Goal: Task Accomplishment & Management: Use online tool/utility

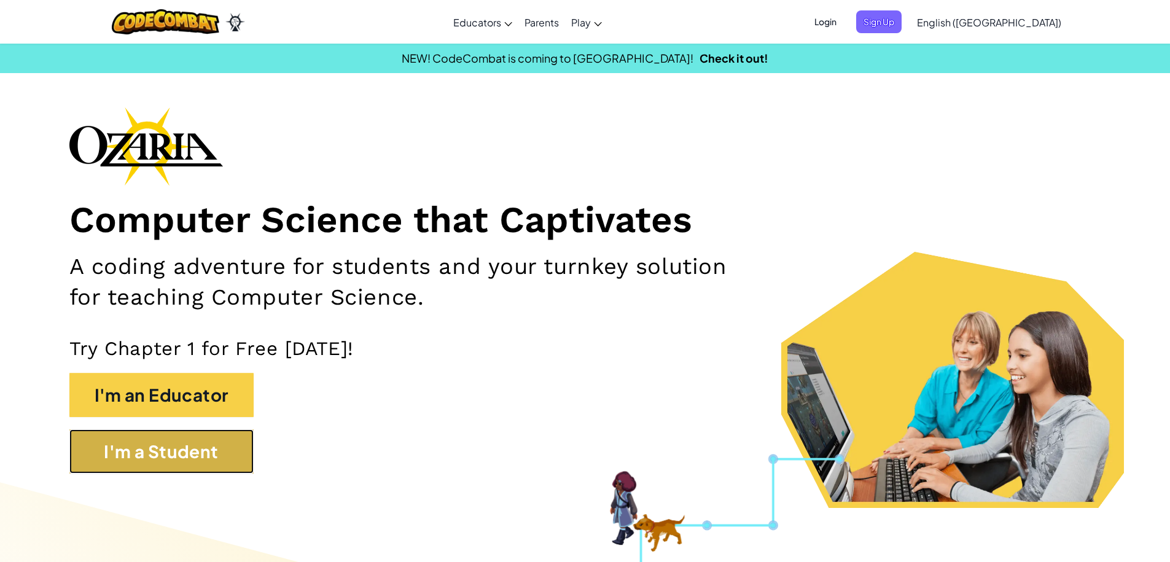
click at [149, 442] on button "I'm a Student" at bounding box center [161, 451] width 184 height 44
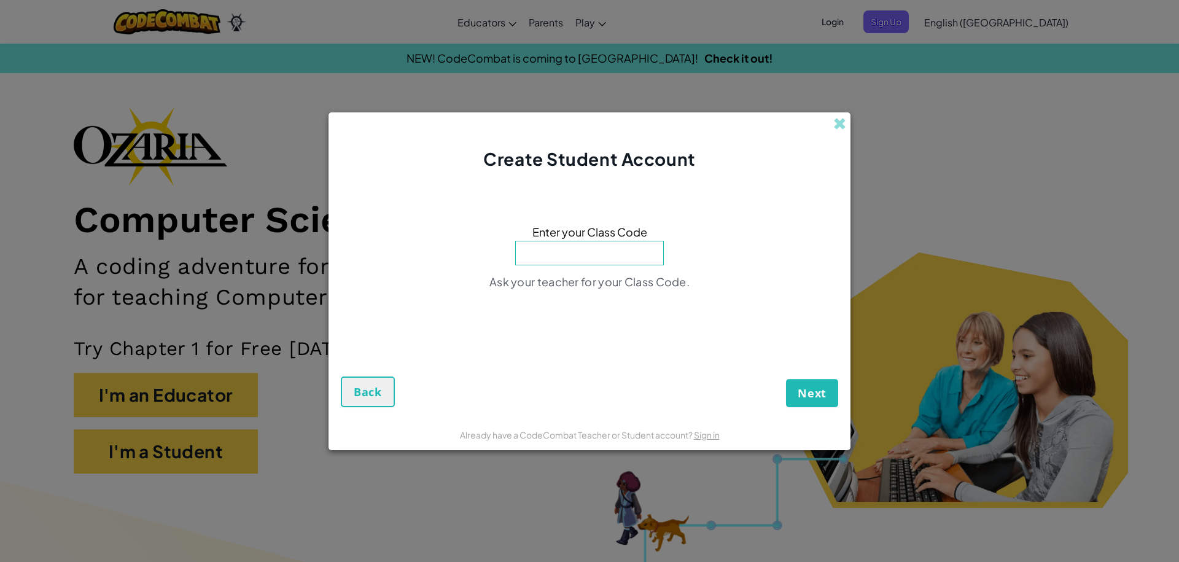
paste input "HeavyPathParty"
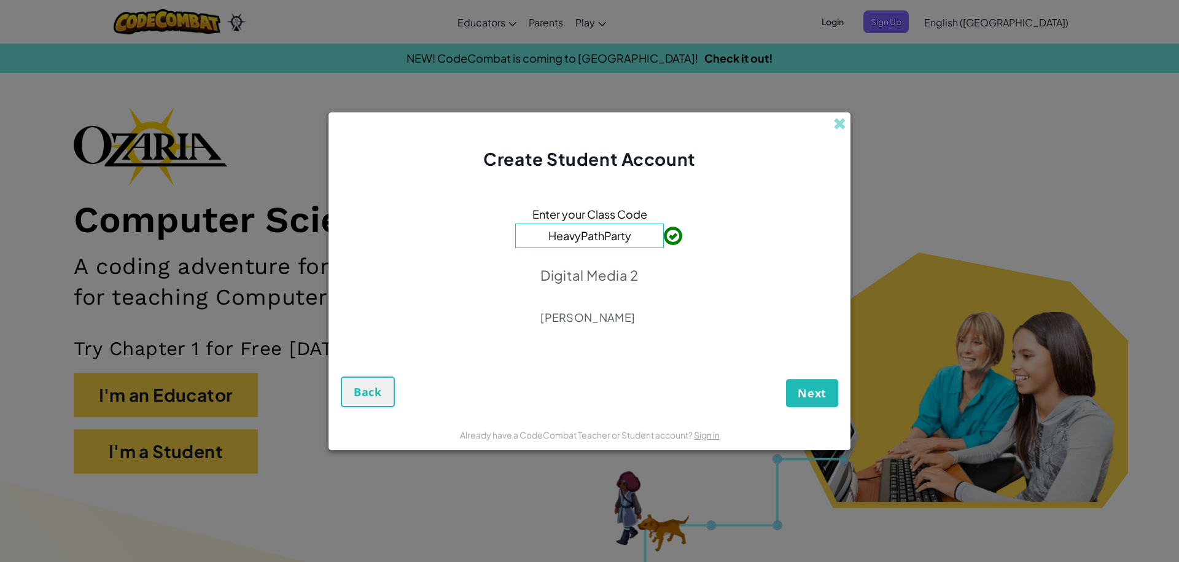
type input "HeavyPathParty"
click at [807, 394] on span "Next" at bounding box center [812, 393] width 29 height 15
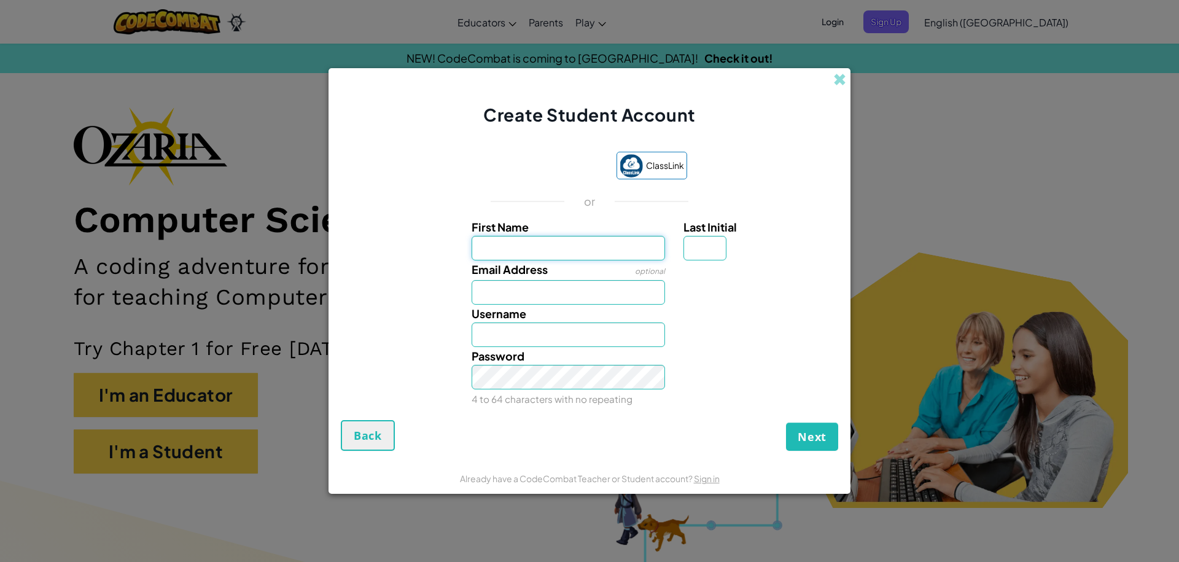
click at [542, 251] on input "First Name" at bounding box center [569, 248] width 194 height 25
click at [611, 242] on input "First Name" at bounding box center [569, 248] width 194 height 25
type input "Jimmie"
click at [582, 297] on input "Email Address" at bounding box center [569, 292] width 194 height 25
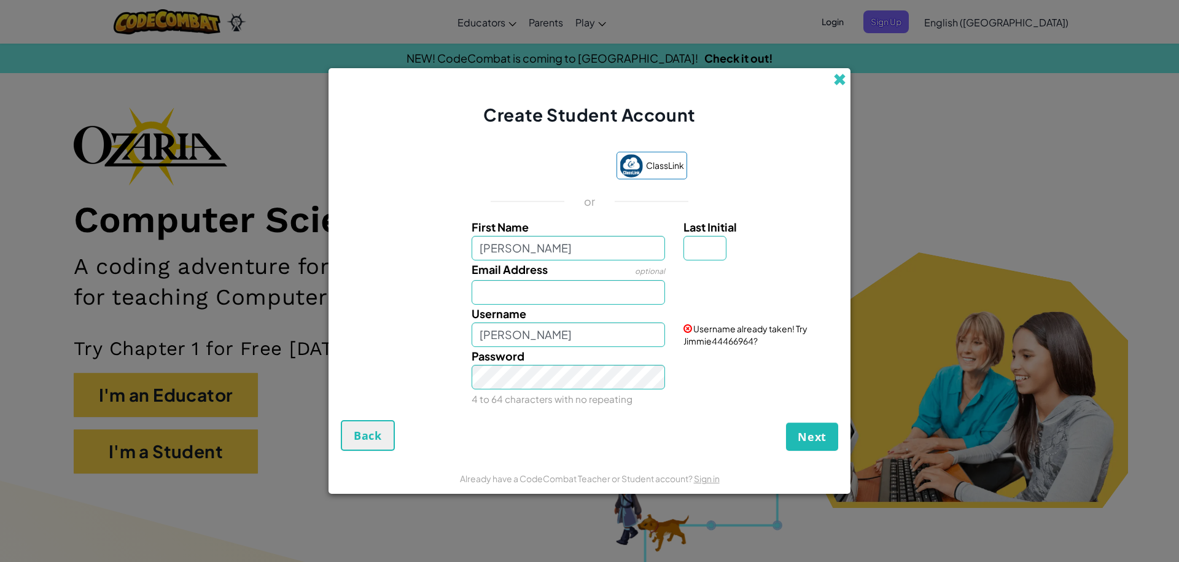
click at [844, 80] on span at bounding box center [839, 79] width 13 height 13
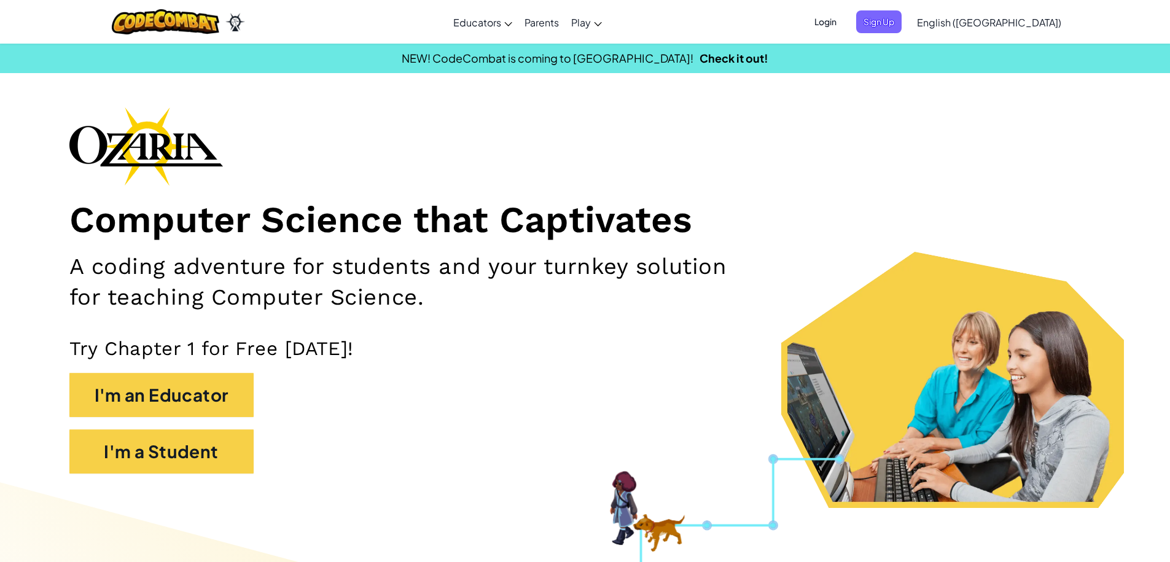
click at [844, 23] on span "Login" at bounding box center [825, 21] width 37 height 23
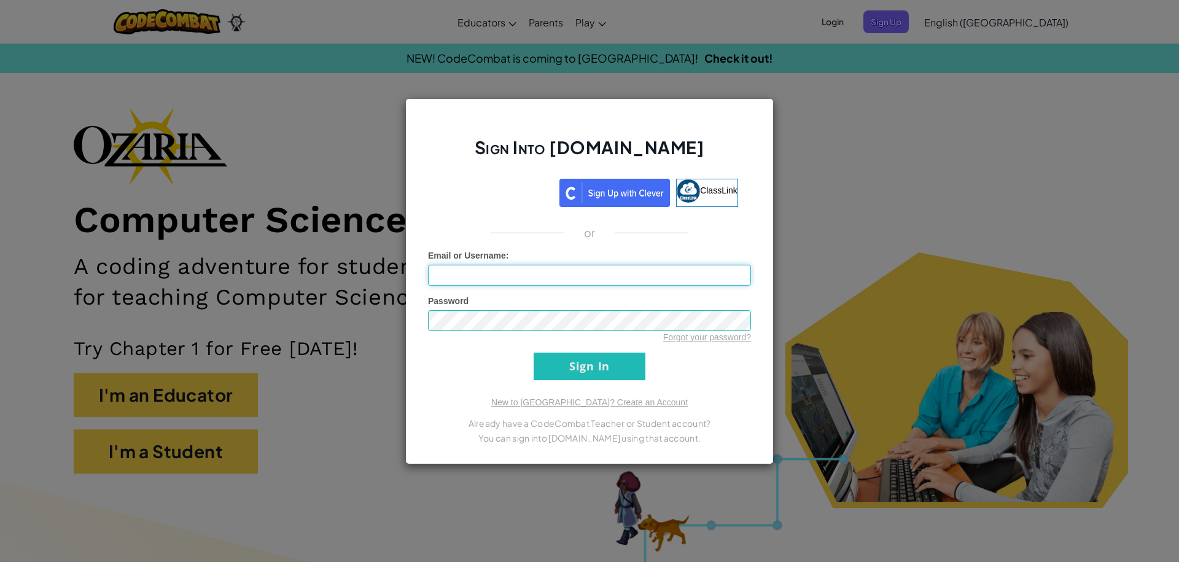
click at [512, 272] on input "Email or Username :" at bounding box center [589, 275] width 323 height 21
click at [514, 176] on div "Sign Into Ozaria.com ClassLink or Unknown Error Email or Username : Password Fo…" at bounding box center [589, 281] width 368 height 366
click at [535, 274] on input "Email or Username :" at bounding box center [589, 275] width 323 height 21
type input "Butlerj0689@student.jusdonisd.org"
click at [534, 353] on input "Sign In" at bounding box center [590, 367] width 112 height 28
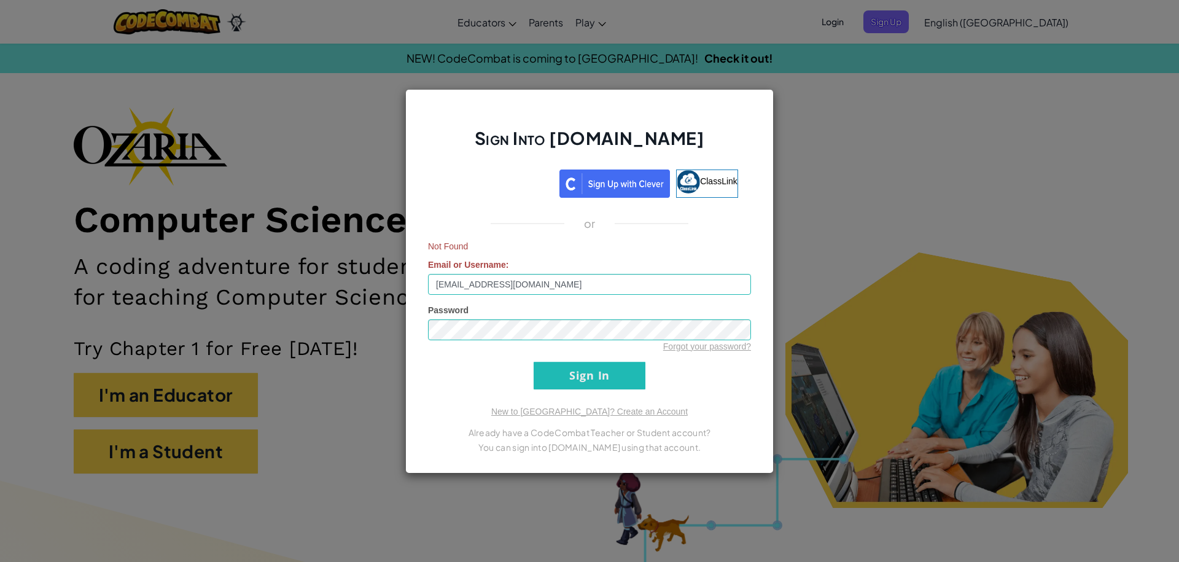
click at [931, 178] on div "Sign Into Ozaria.com ClassLink or Not Found Email or Username : Butlerj0689@stu…" at bounding box center [589, 281] width 1179 height 562
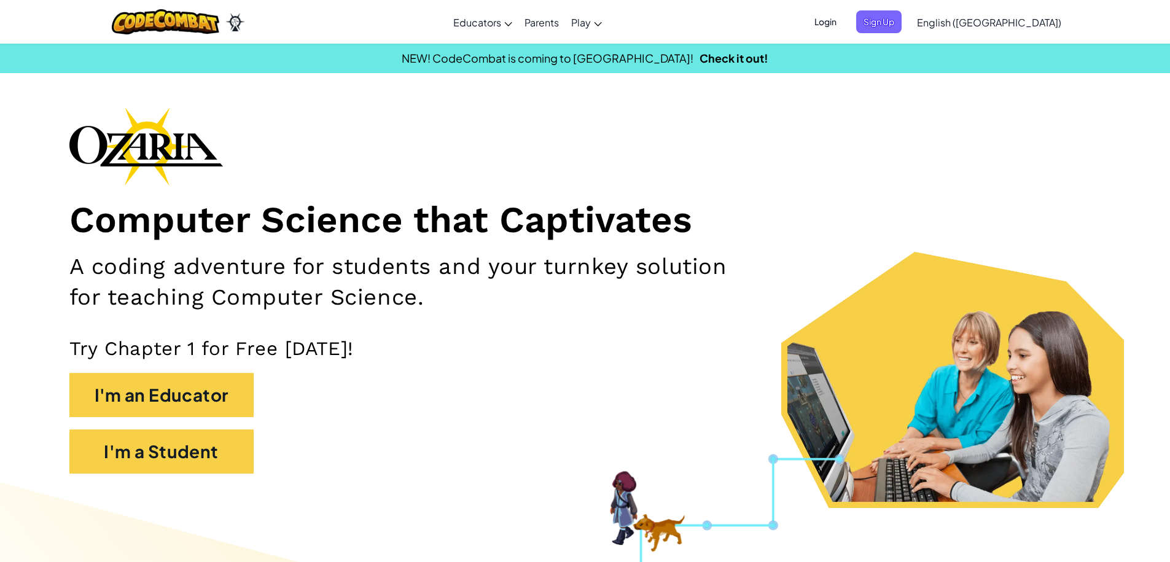
click at [844, 23] on span "Login" at bounding box center [825, 21] width 37 height 23
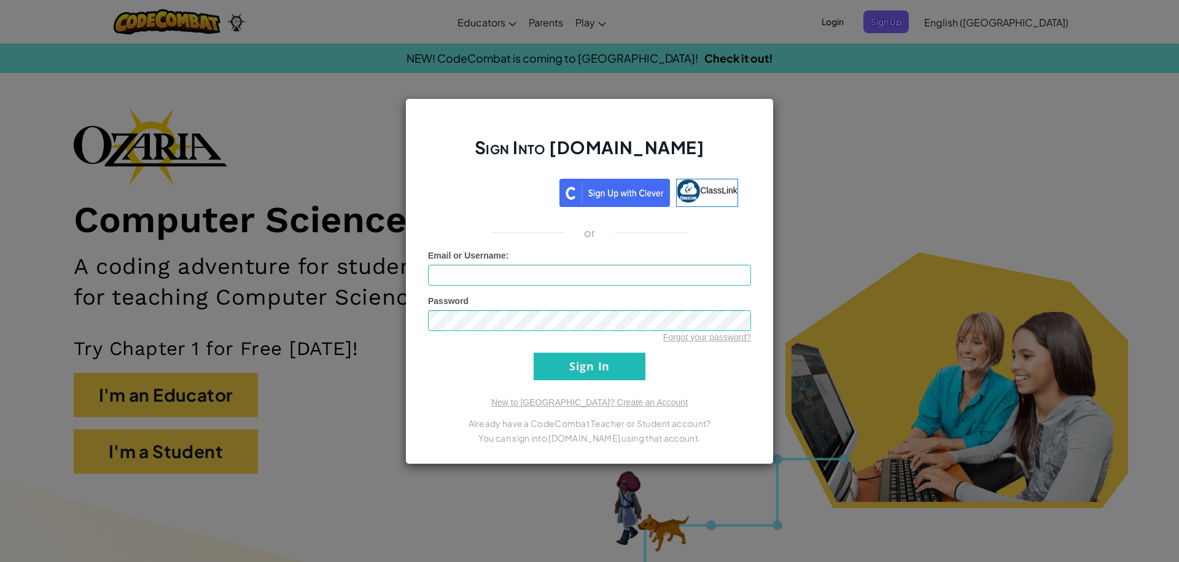
click at [691, 238] on div "or" at bounding box center [589, 232] width 341 height 15
click at [696, 278] on input "Email or Username :" at bounding box center [589, 275] width 323 height 21
click at [1002, 329] on div "Sign Into Ozaria.com ClassLink or Unknown Error Email or Username : Password Fo…" at bounding box center [589, 281] width 1179 height 562
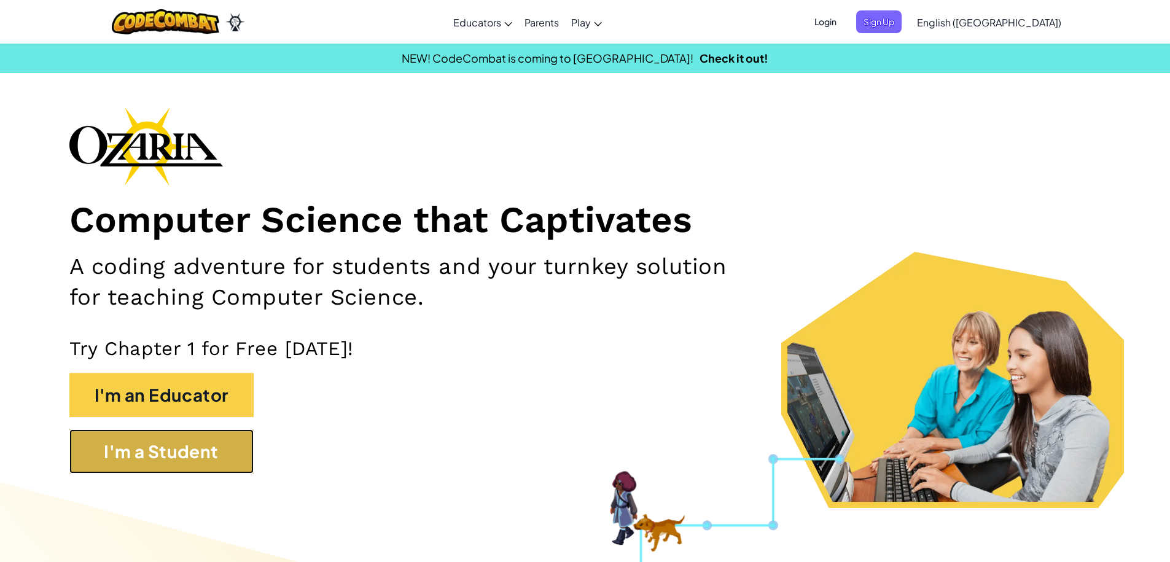
click at [86, 459] on button "I'm a Student" at bounding box center [161, 451] width 184 height 44
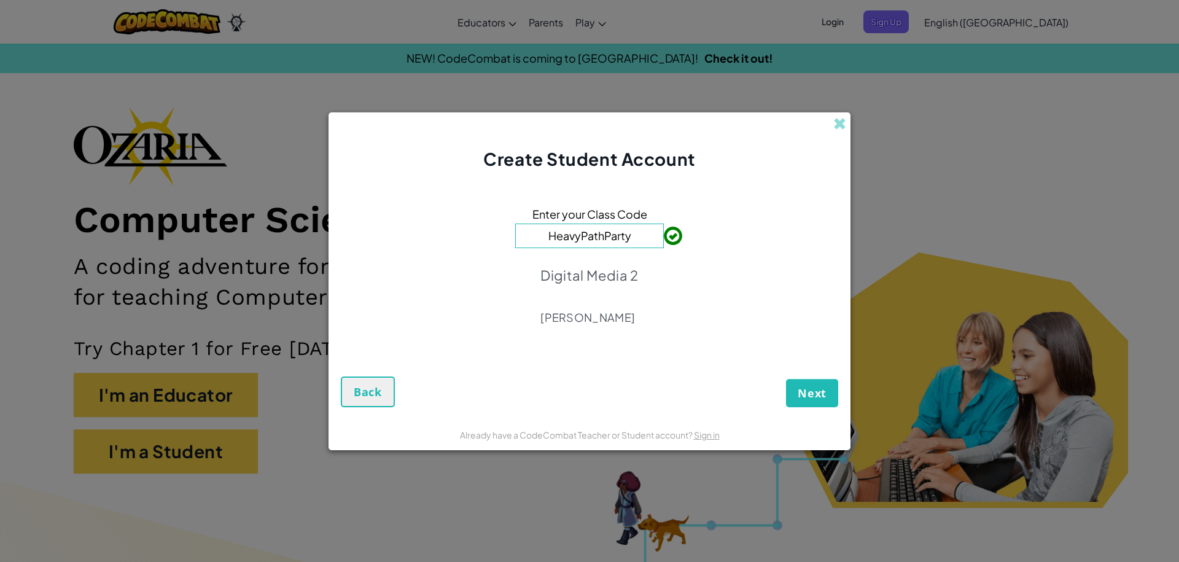
type input "HeavyPathParty"
click at [798, 386] on span "Next" at bounding box center [812, 393] width 29 height 15
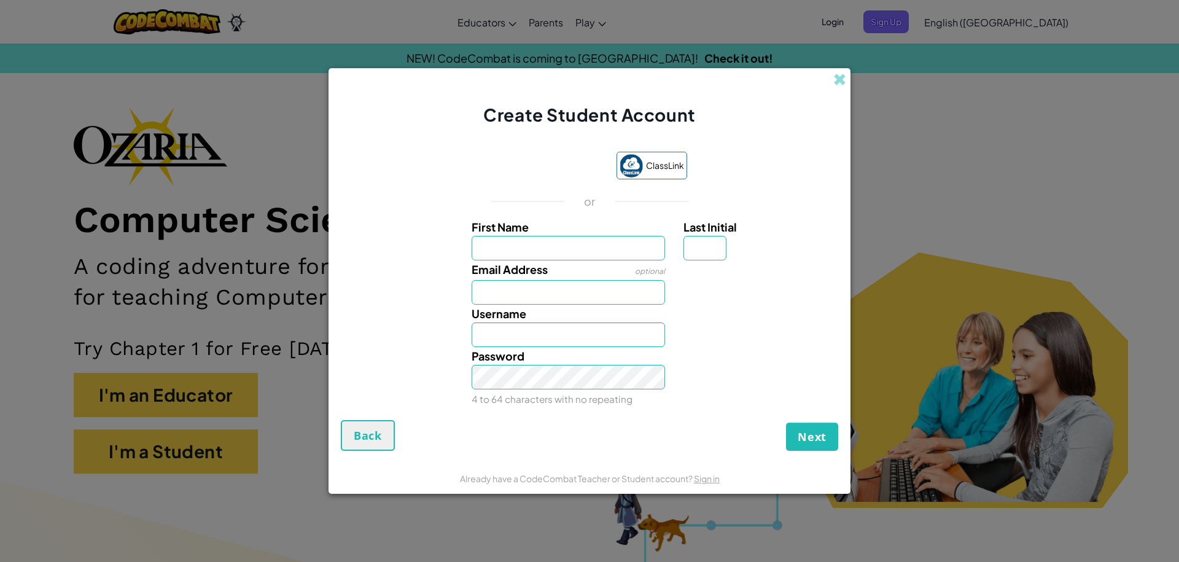
click at [596, 261] on div "Email Address optional" at bounding box center [568, 282] width 212 height 44
click at [587, 243] on input "First Name" at bounding box center [569, 248] width 194 height 25
type input "jimmie"
type input "Jimmie"
click at [537, 293] on input "Email Address" at bounding box center [569, 292] width 194 height 25
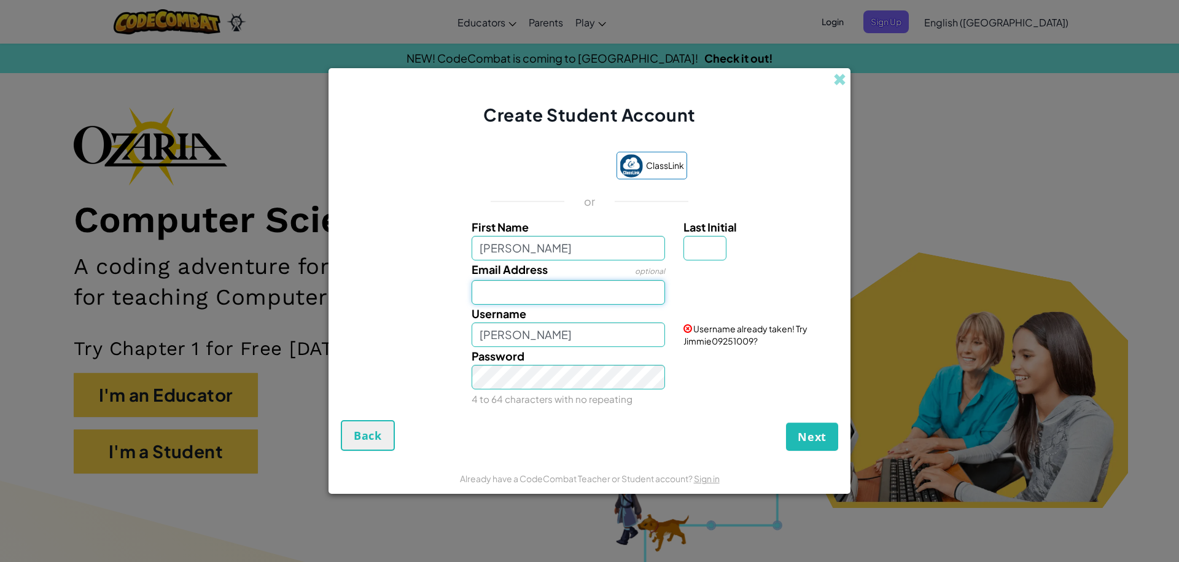
type input "J"
type input "Butlerj0689@student.judsonisd.org"
click at [715, 246] on input "Last Initial" at bounding box center [705, 248] width 43 height 25
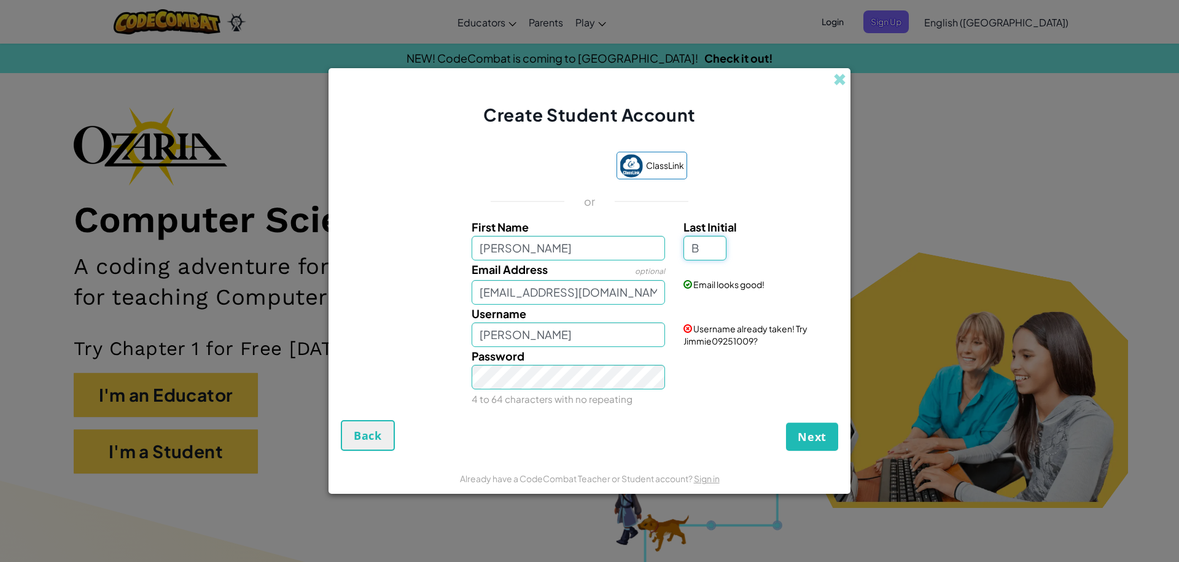
type input "B"
click at [813, 434] on span "Next" at bounding box center [812, 436] width 29 height 15
click at [529, 340] on input "JimmieB" at bounding box center [569, 334] width 194 height 25
type input "JimmieB43667436"
click at [771, 430] on button "Create Account" at bounding box center [781, 437] width 114 height 28
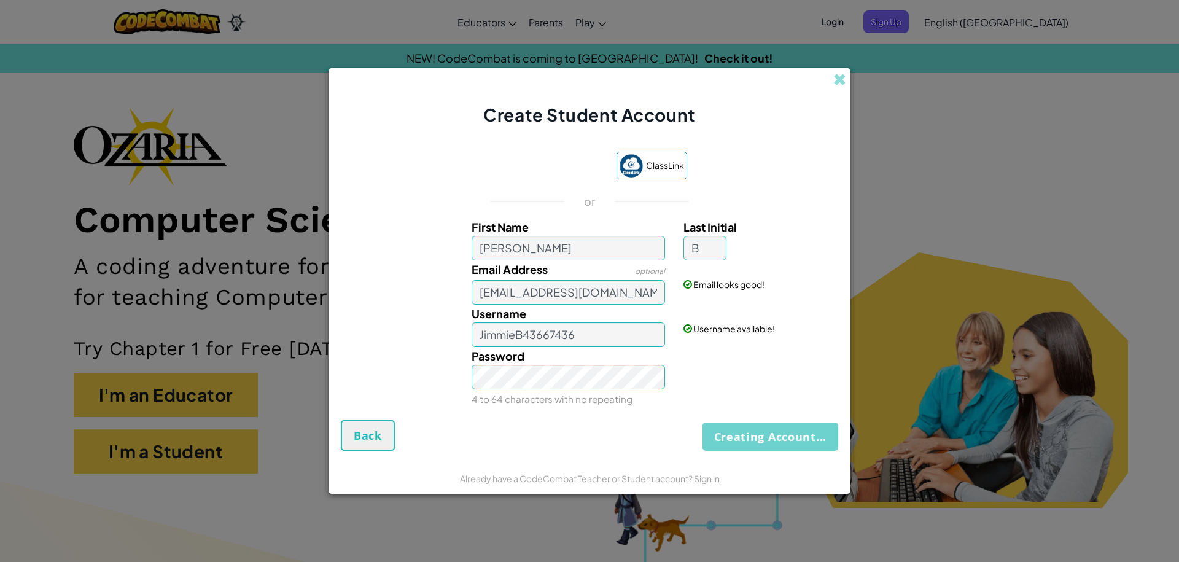
click at [771, 430] on div "Creating Account... Back" at bounding box center [589, 435] width 497 height 31
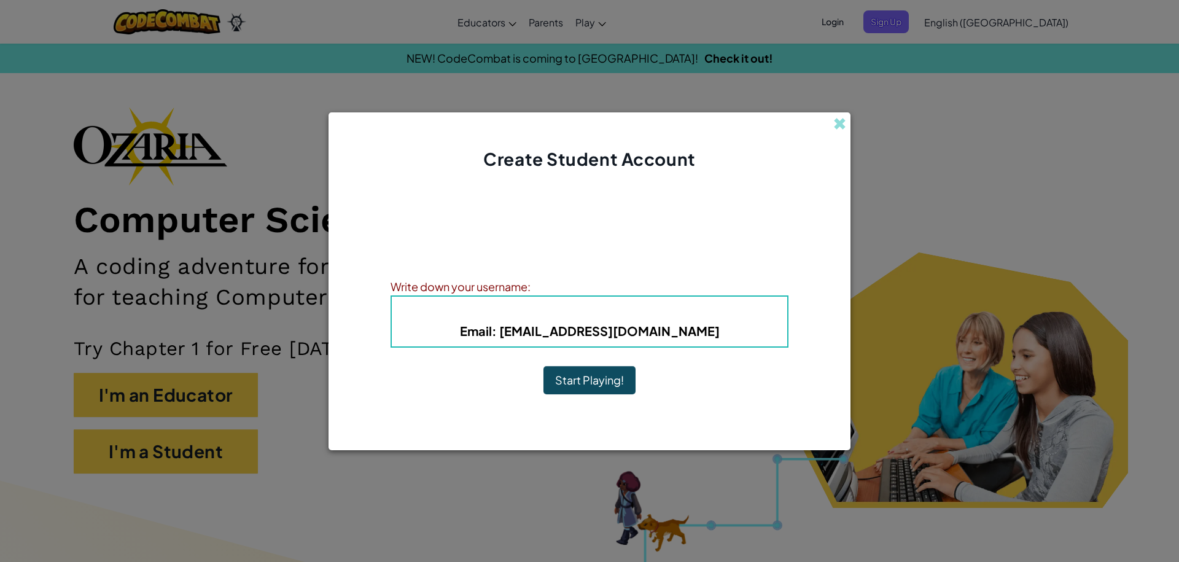
click at [598, 373] on button "Start Playing!" at bounding box center [589, 380] width 92 height 28
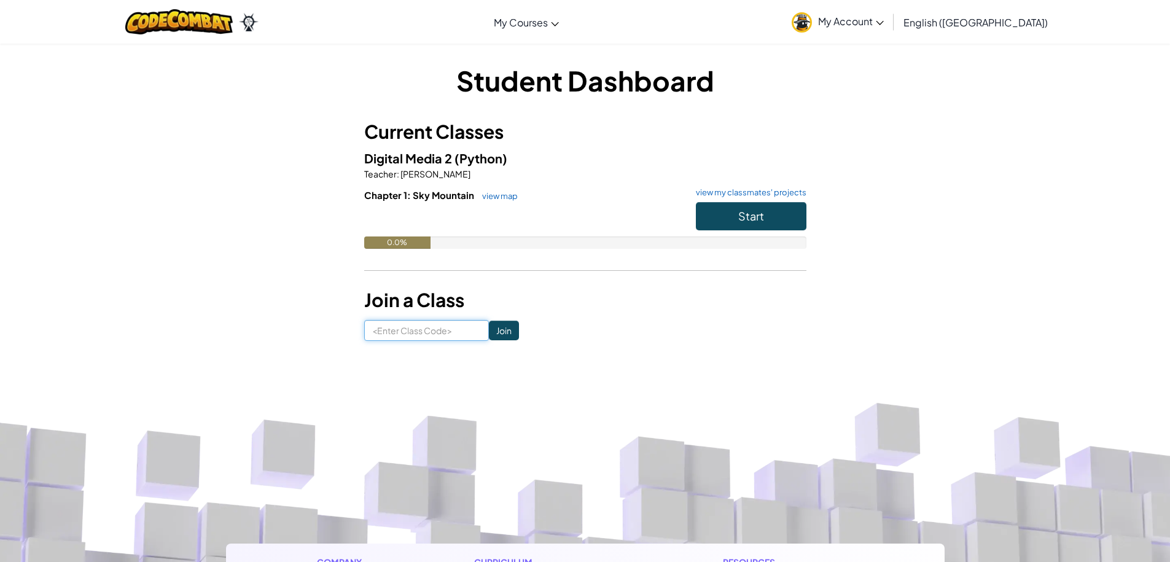
click at [419, 329] on input at bounding box center [426, 330] width 125 height 21
paste input "HeavyPathParty"
type input "HeavyPathParty"
click at [489, 329] on input "Join" at bounding box center [504, 331] width 30 height 20
click at [490, 330] on input "Join" at bounding box center [504, 331] width 30 height 20
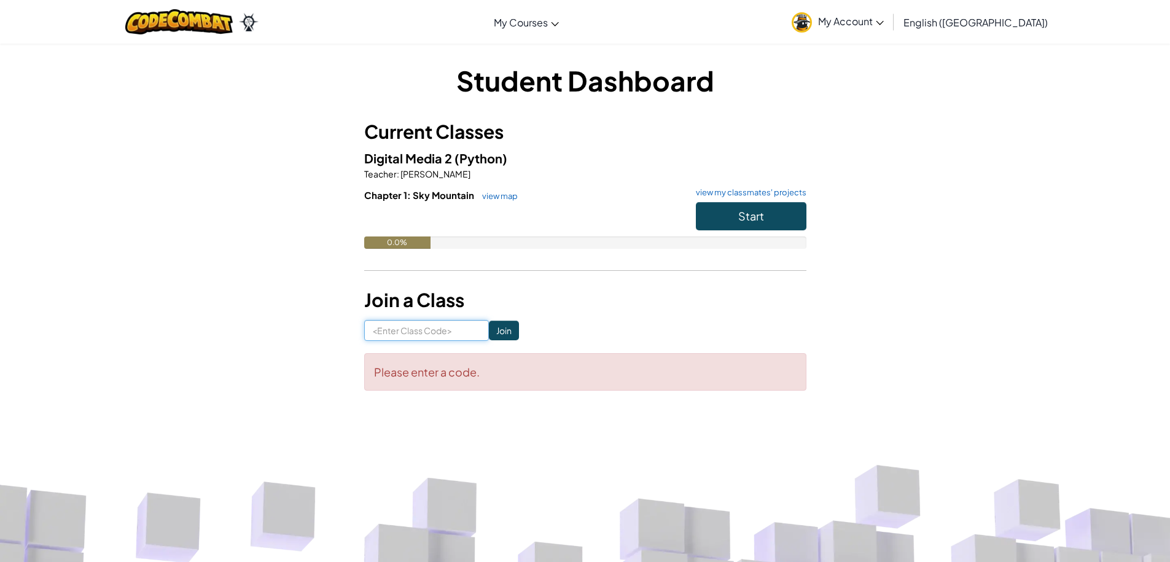
click at [461, 335] on input at bounding box center [426, 330] width 125 height 21
paste input "HeavyPathParty"
type input "HeavyPathParty"
click at [489, 327] on input "Join" at bounding box center [504, 331] width 30 height 20
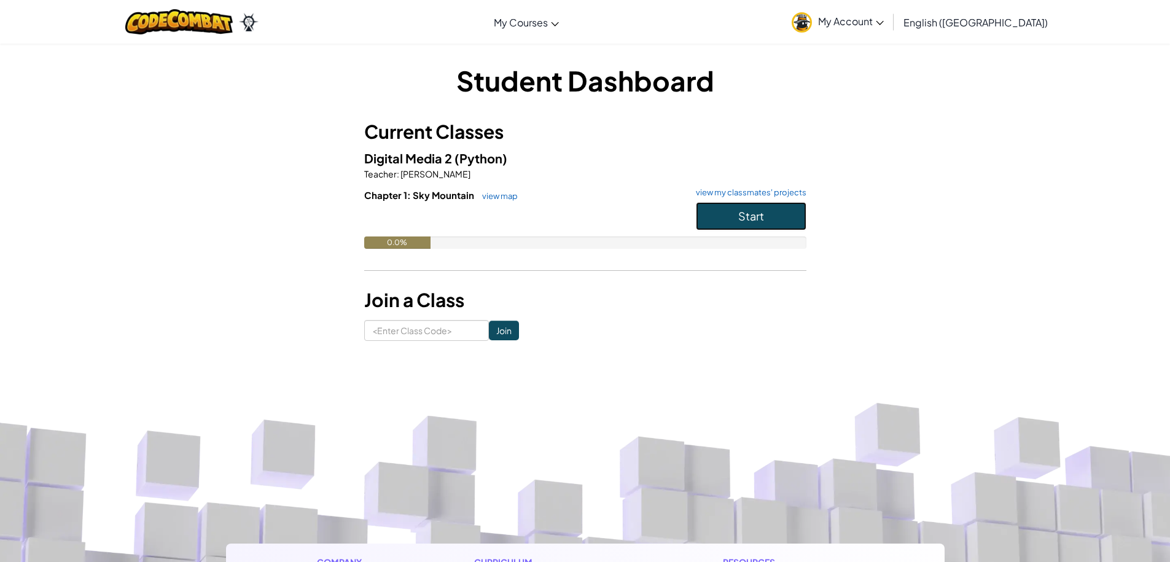
click at [747, 206] on button "Start" at bounding box center [751, 216] width 111 height 28
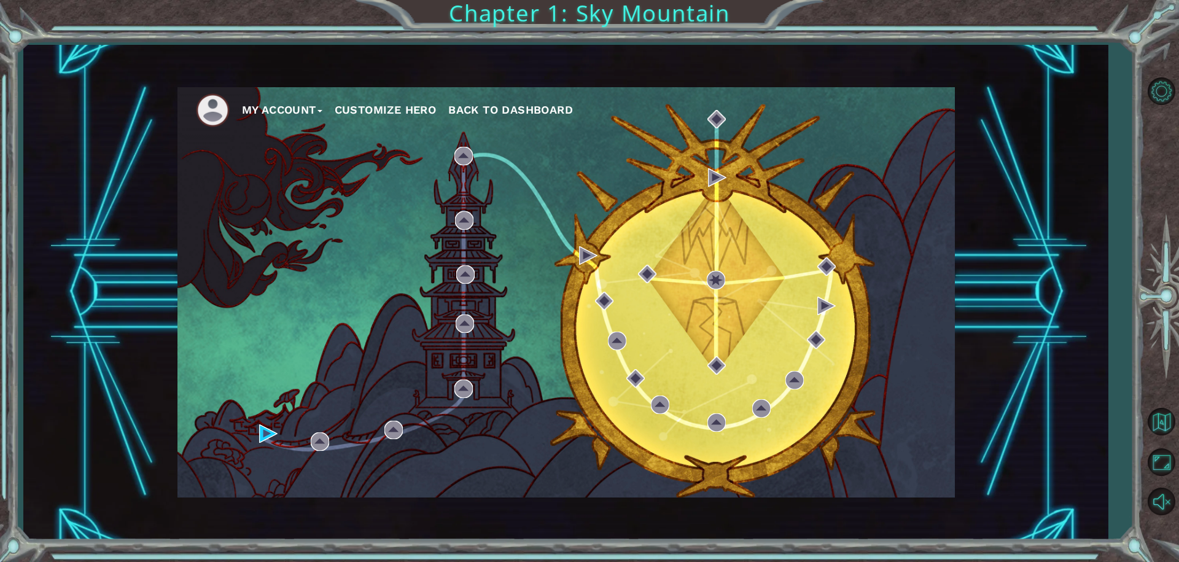
click at [557, 306] on div "My Account Customize Hero Back to Dashboard" at bounding box center [565, 292] width 777 height 410
click at [623, 288] on div "My Account Customize Hero Back to Dashboard" at bounding box center [565, 292] width 777 height 410
click at [617, 286] on div "My Account Customize Hero Back to Dashboard" at bounding box center [565, 292] width 777 height 410
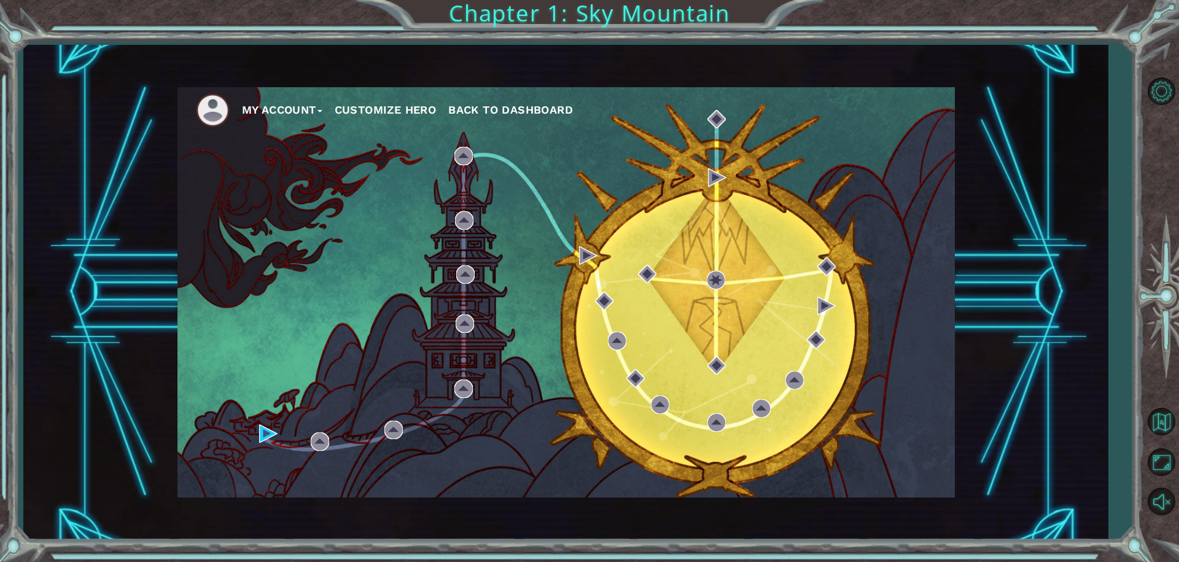
click at [604, 287] on div "My Account Customize Hero Back to Dashboard" at bounding box center [565, 292] width 777 height 410
drag, startPoint x: 604, startPoint y: 287, endPoint x: 610, endPoint y: 277, distance: 12.1
click at [614, 288] on div "My Account Customize Hero Back to Dashboard" at bounding box center [565, 292] width 777 height 410
click at [494, 265] on div "My Account Customize Hero Back to Dashboard" at bounding box center [565, 292] width 777 height 410
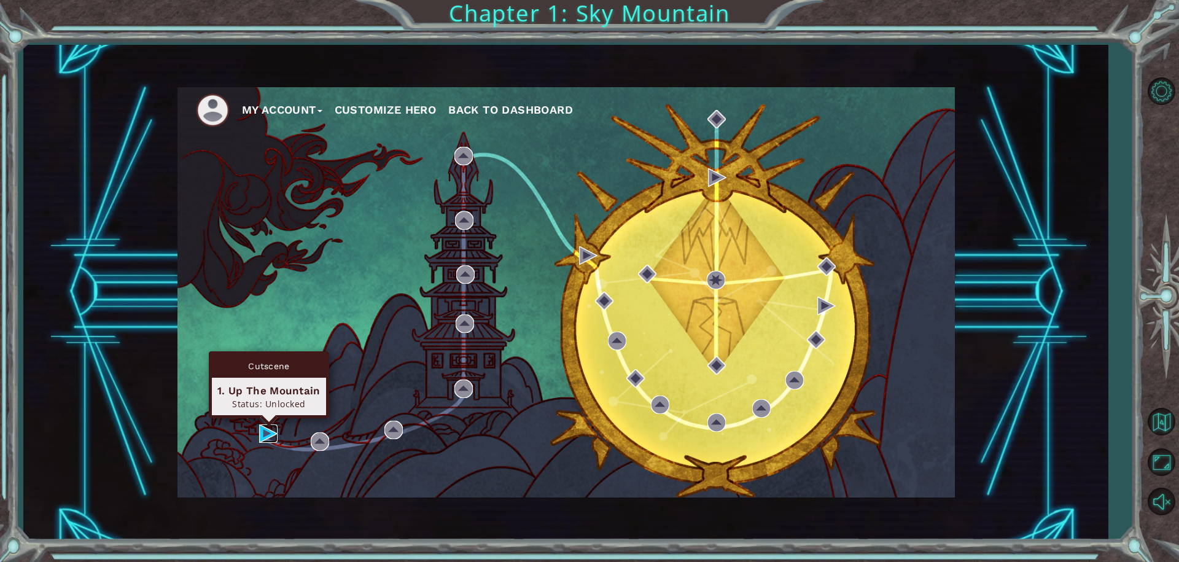
click at [268, 433] on img at bounding box center [268, 433] width 18 height 18
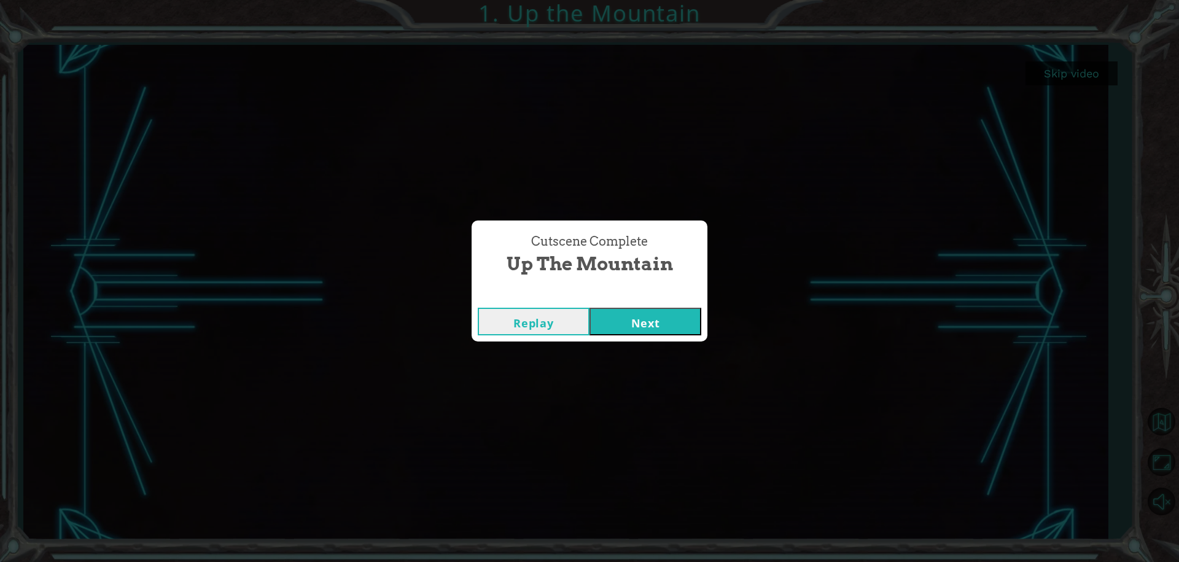
click at [629, 325] on button "Next" at bounding box center [646, 322] width 112 height 28
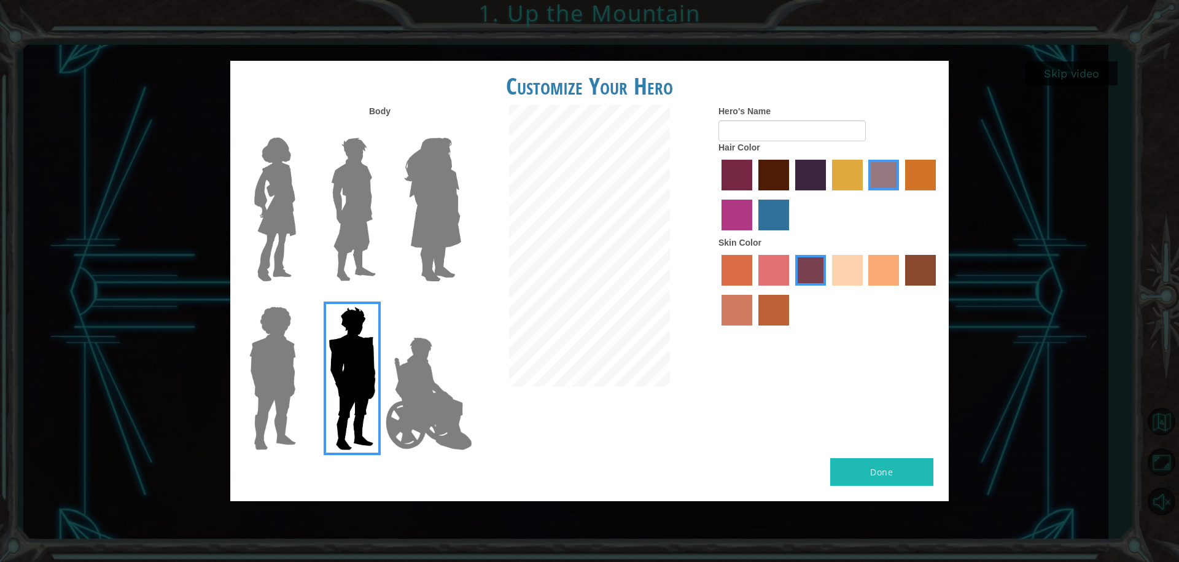
click at [418, 380] on img at bounding box center [429, 393] width 96 height 123
click at [461, 298] on input "Hero Jamie" at bounding box center [461, 298] width 0 height 0
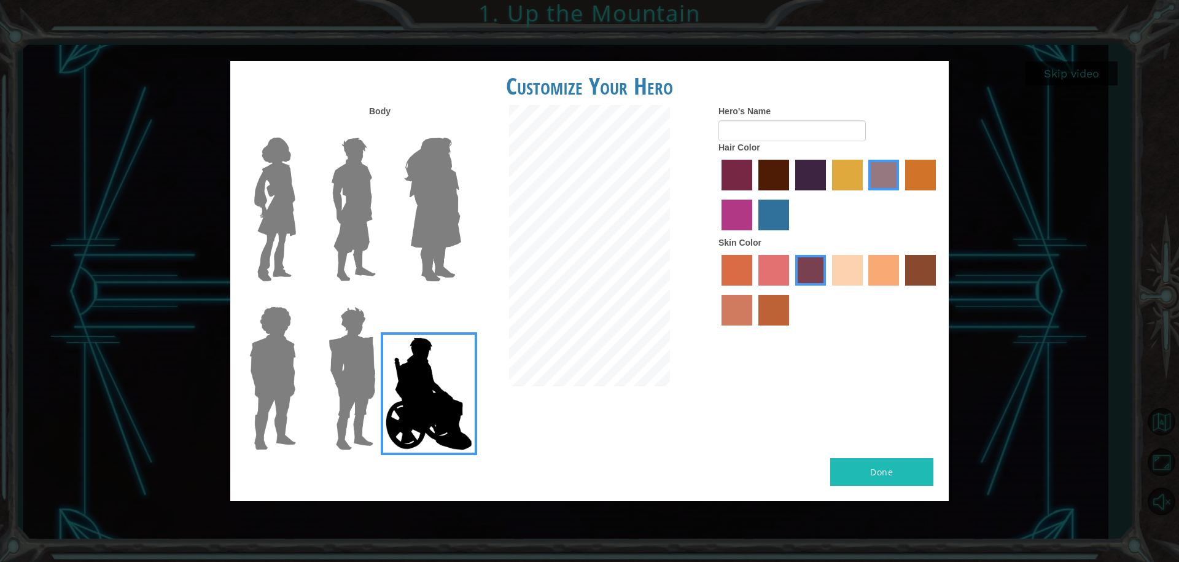
click at [358, 241] on img at bounding box center [353, 210] width 55 height 154
click at [381, 130] on input "Hero Lars" at bounding box center [381, 130] width 0 height 0
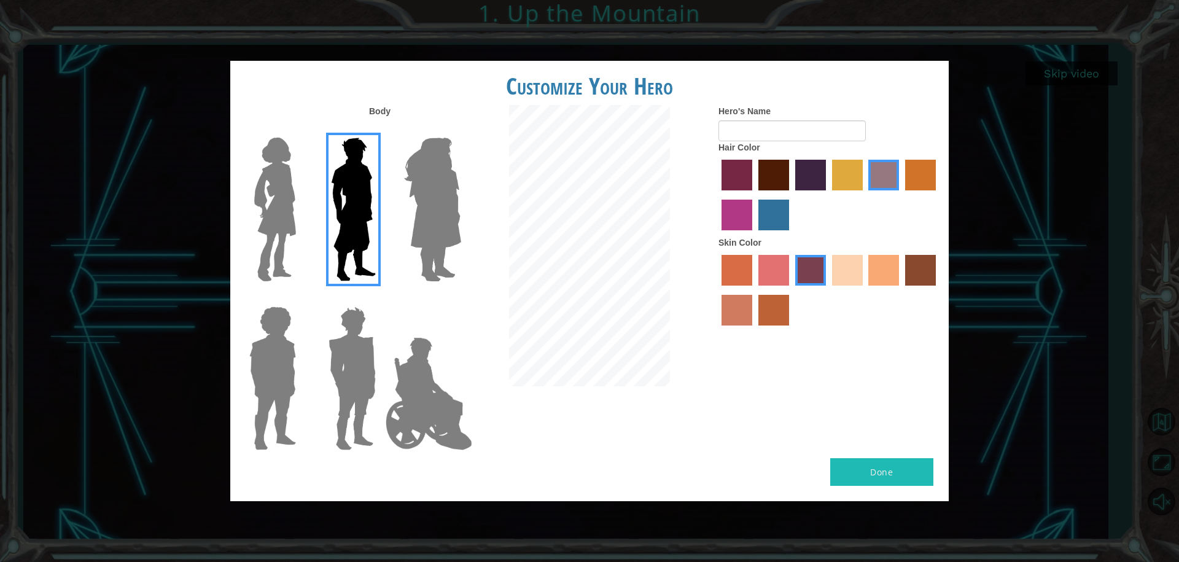
click at [273, 392] on img at bounding box center [272, 379] width 56 height 154
click at [301, 298] on input "Hero Steven" at bounding box center [301, 298] width 0 height 0
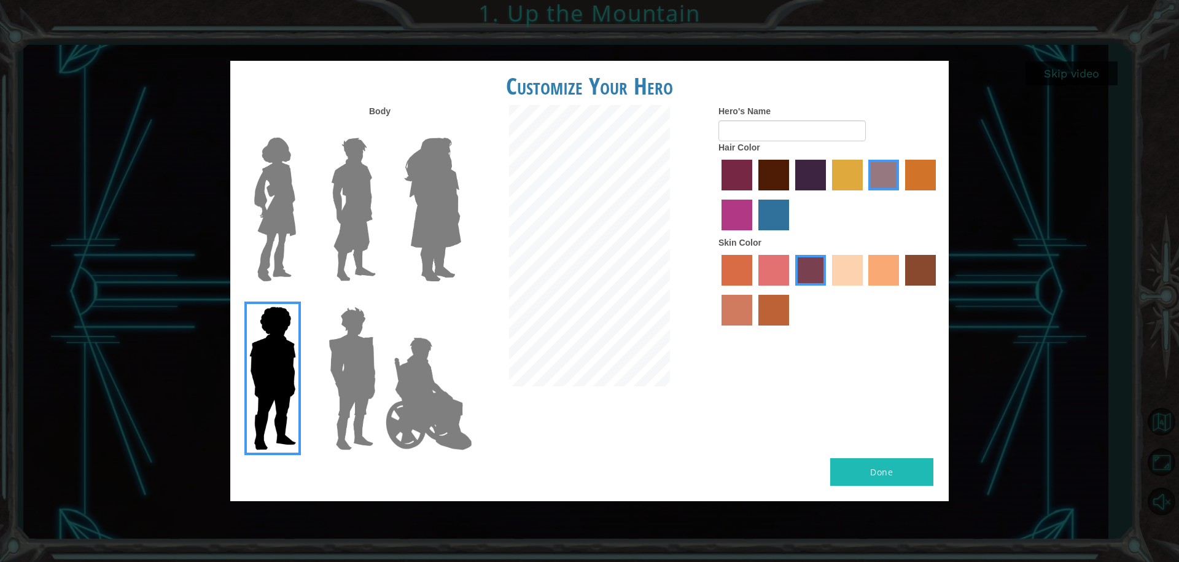
click at [260, 231] on img at bounding box center [275, 210] width 52 height 154
click at [301, 130] on input "Hero Connie" at bounding box center [301, 130] width 0 height 0
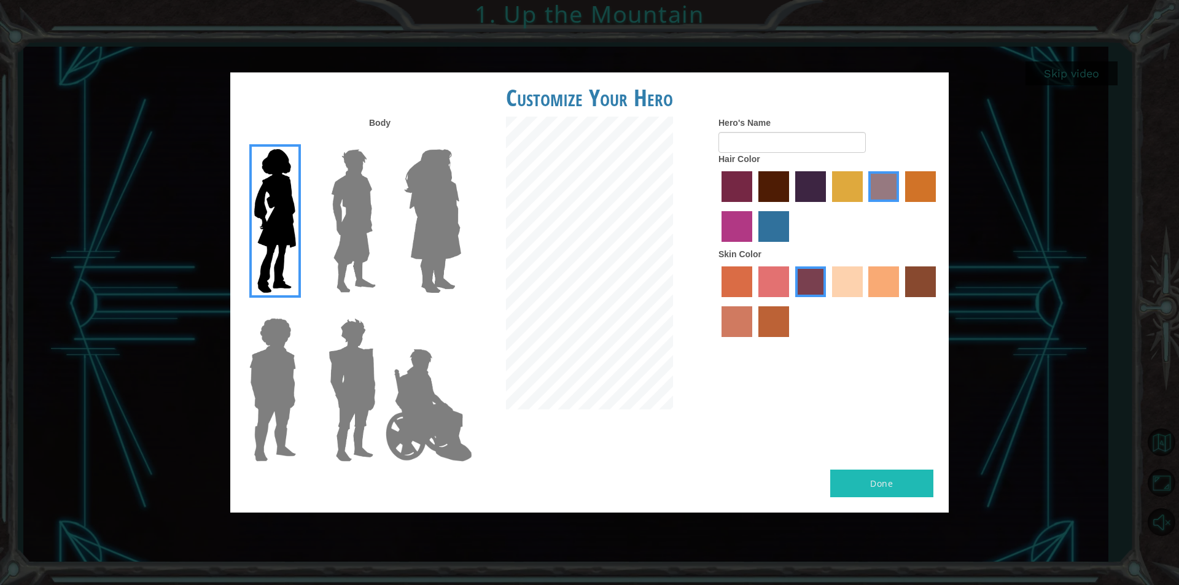
click at [430, 244] on img at bounding box center [432, 221] width 67 height 154
click at [461, 141] on input "Hero Amethyst" at bounding box center [461, 141] width 0 height 0
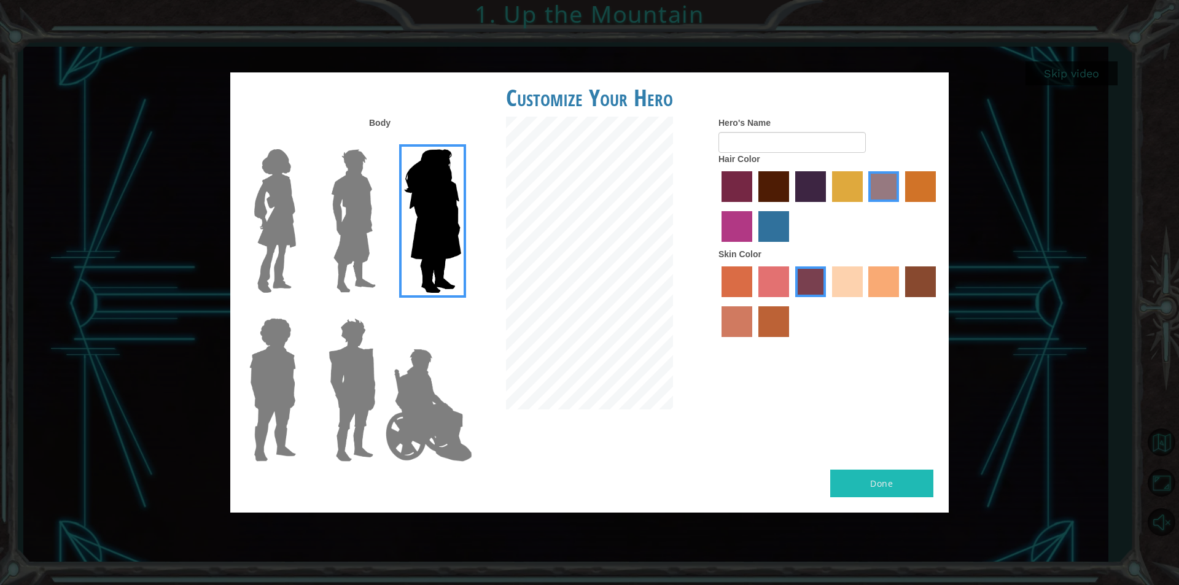
click at [346, 271] on img at bounding box center [353, 221] width 55 height 154
click at [381, 141] on input "Hero Lars" at bounding box center [381, 141] width 0 height 0
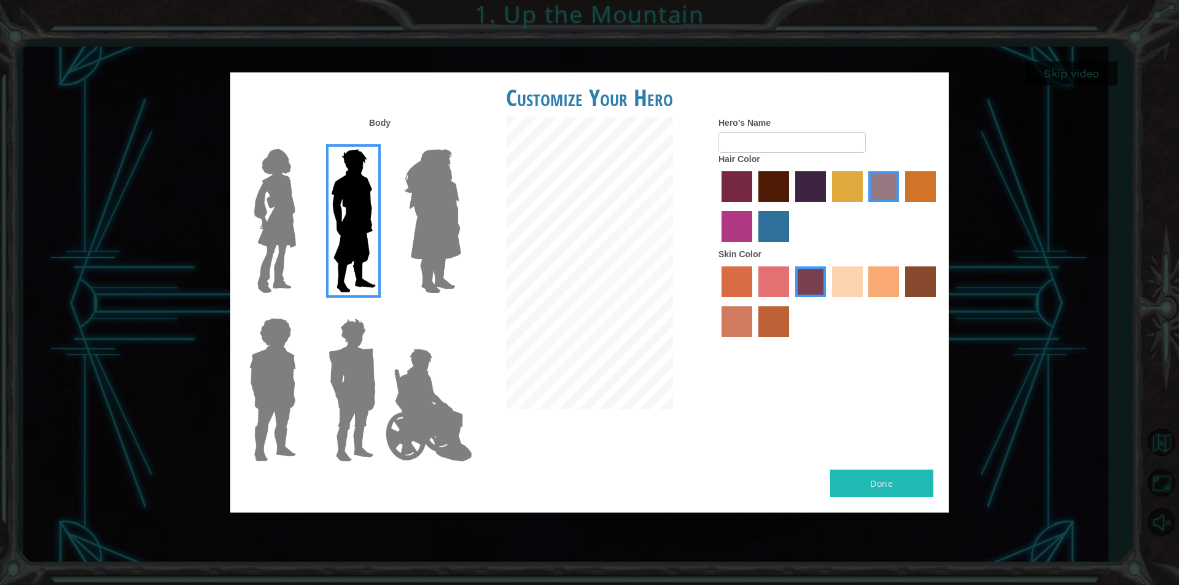
click at [352, 428] on img at bounding box center [352, 390] width 57 height 154
click at [381, 310] on input "Hero Garnet" at bounding box center [381, 310] width 0 height 0
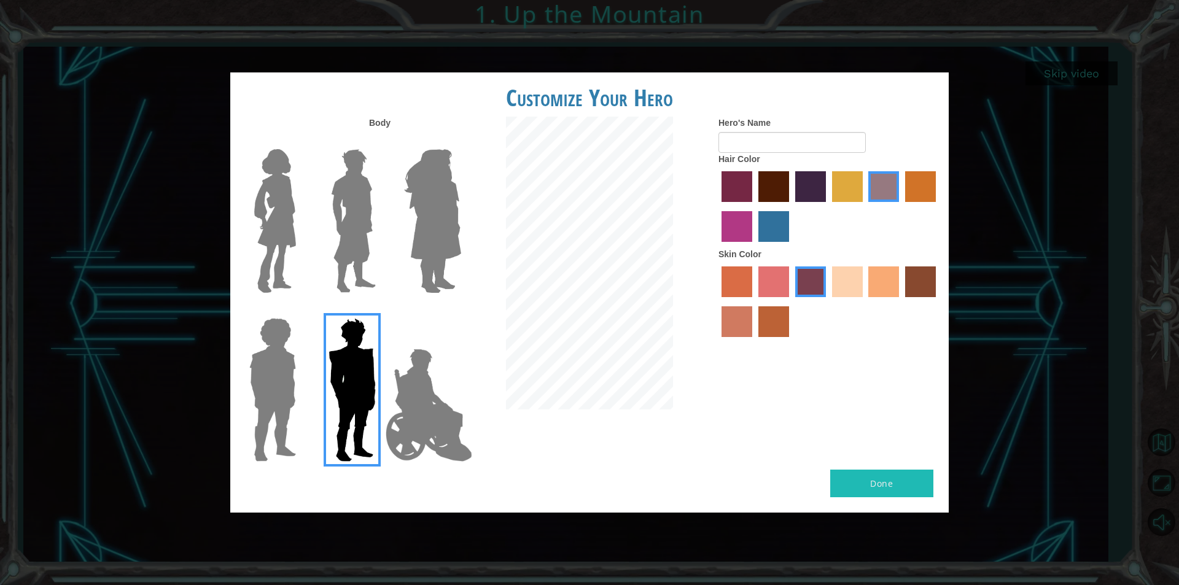
click at [777, 233] on label "lachmara hair color" at bounding box center [773, 226] width 31 height 31
click at [754, 246] on input "lachmara hair color" at bounding box center [754, 246] width 0 height 0
click at [749, 295] on label "sorbus skin color" at bounding box center [737, 282] width 31 height 31
click at [717, 302] on input "sorbus skin color" at bounding box center [717, 302] width 0 height 0
click at [850, 294] on label "sandy beach skin color" at bounding box center [847, 282] width 31 height 31
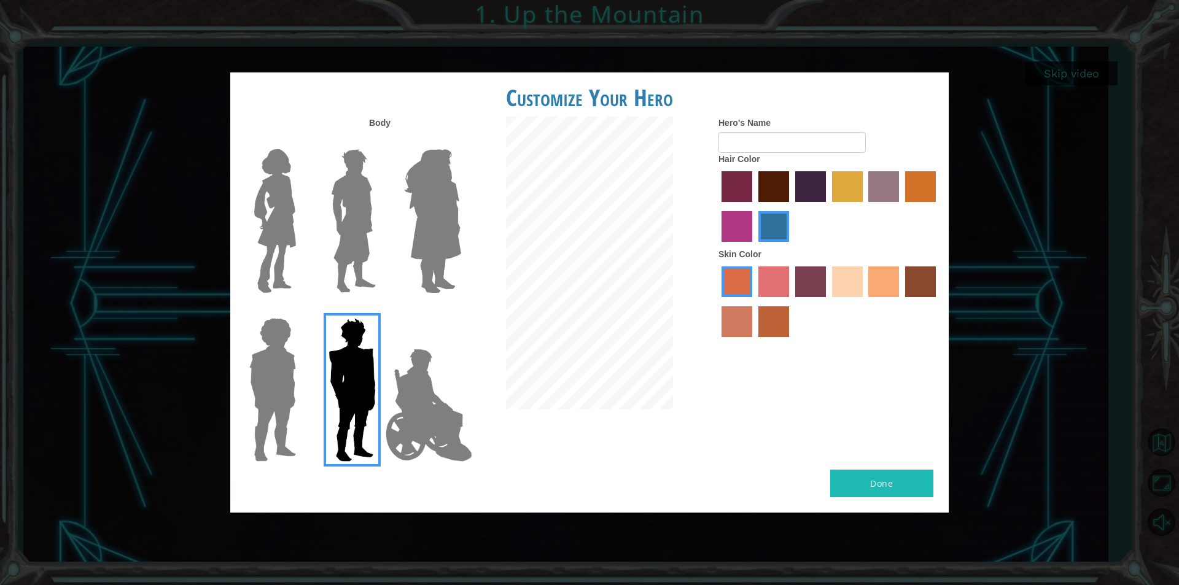
click at [828, 302] on input "sandy beach skin color" at bounding box center [828, 302] width 0 height 0
click at [868, 292] on div at bounding box center [829, 303] width 221 height 80
click at [874, 290] on label "tacao skin color" at bounding box center [883, 282] width 31 height 31
click at [865, 302] on input "tacao skin color" at bounding box center [865, 302] width 0 height 0
click at [868, 485] on button "Done" at bounding box center [881, 484] width 103 height 28
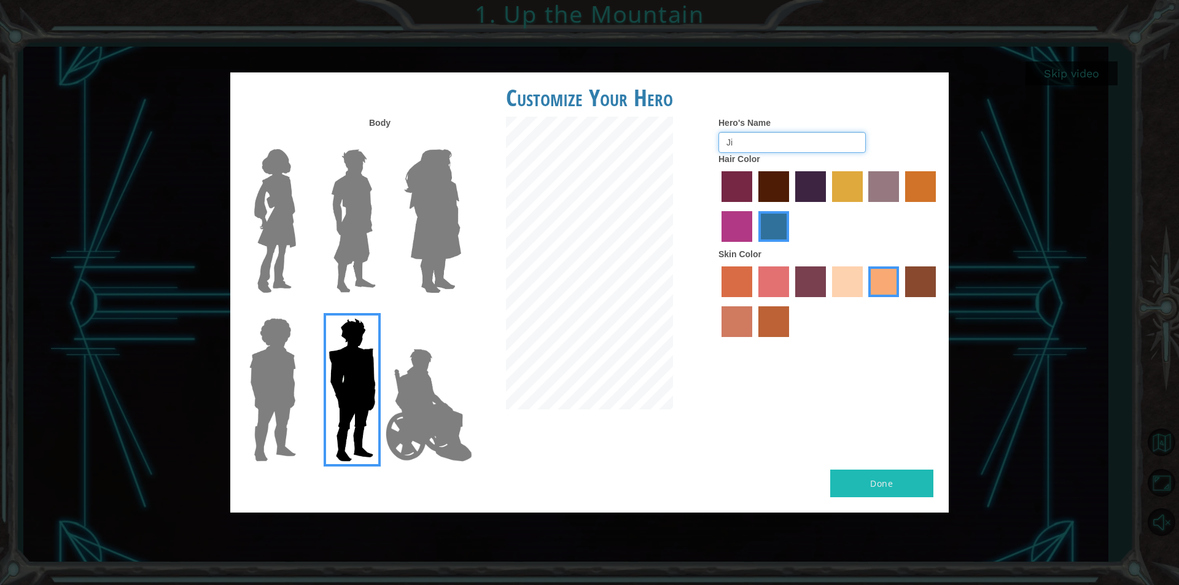
type input "J"
type input "[PERSON_NAME]"
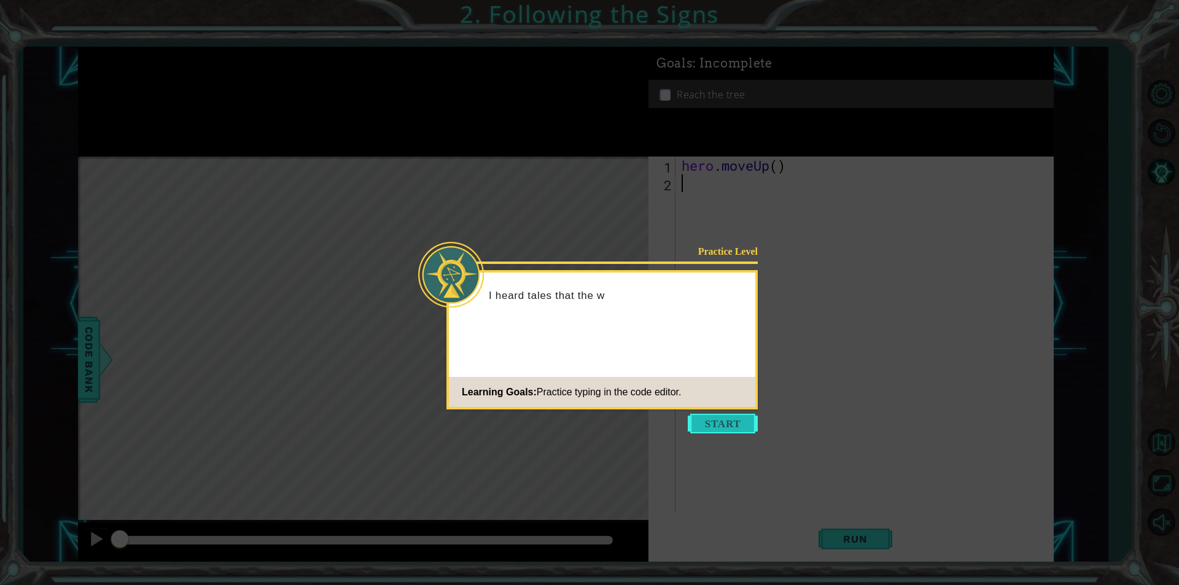
click at [719, 423] on button "Start" at bounding box center [723, 424] width 70 height 20
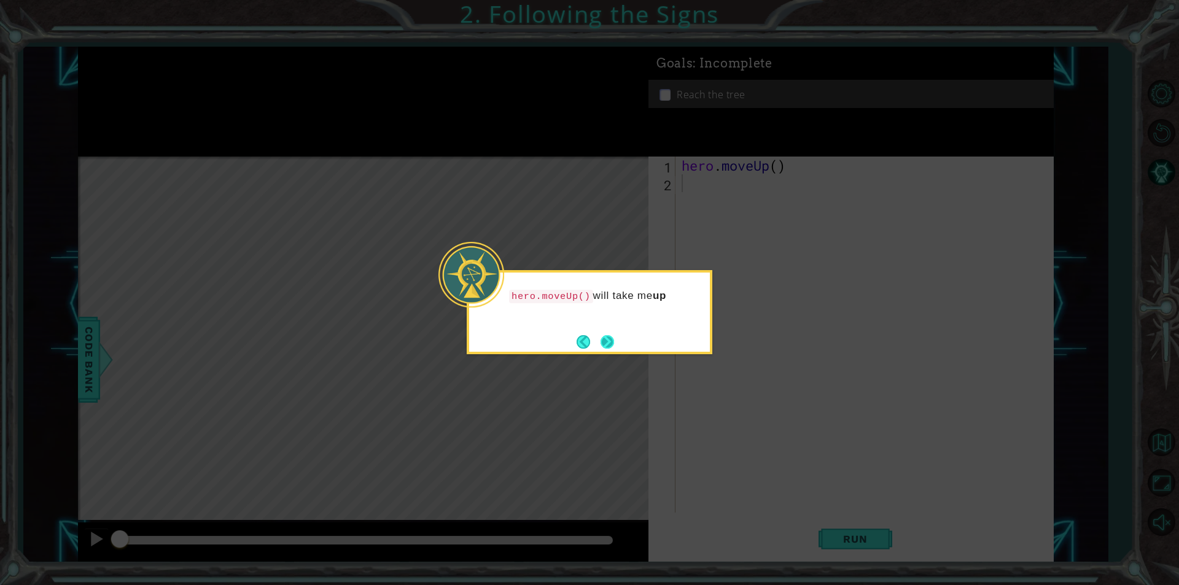
click at [612, 348] on button "Next" at bounding box center [608, 342] width 14 height 14
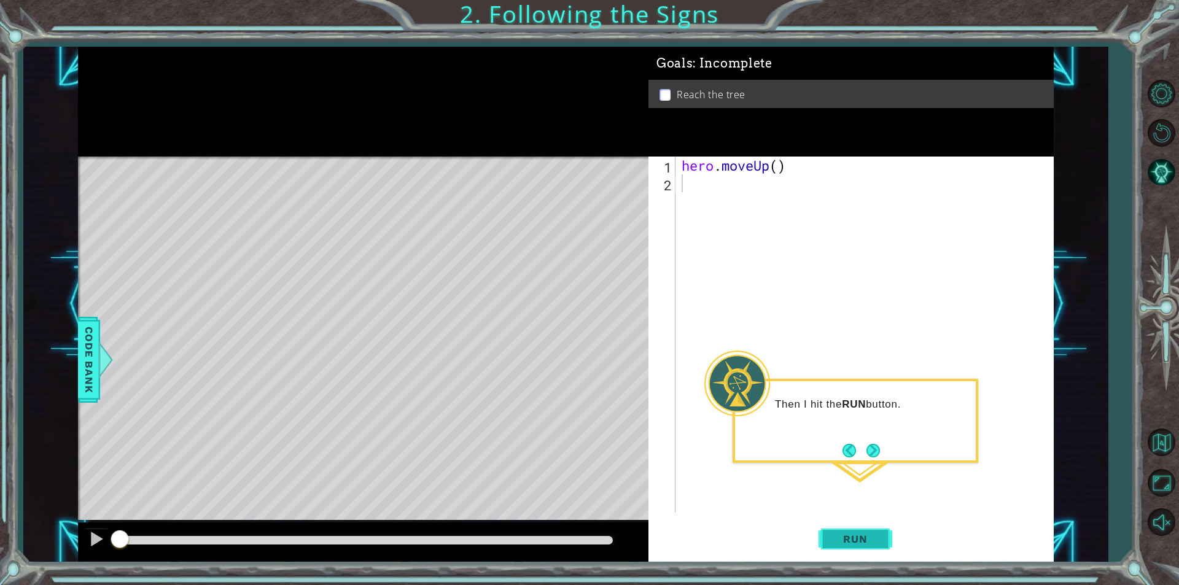
click at [849, 537] on span "Run" at bounding box center [855, 539] width 49 height 12
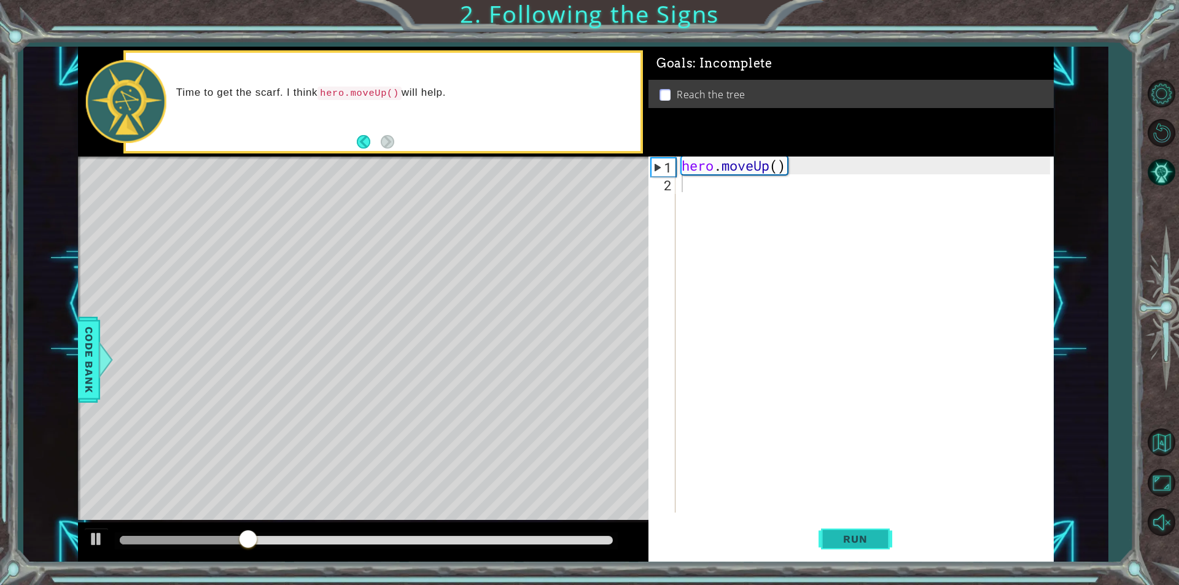
click at [849, 537] on span "Run" at bounding box center [855, 539] width 49 height 12
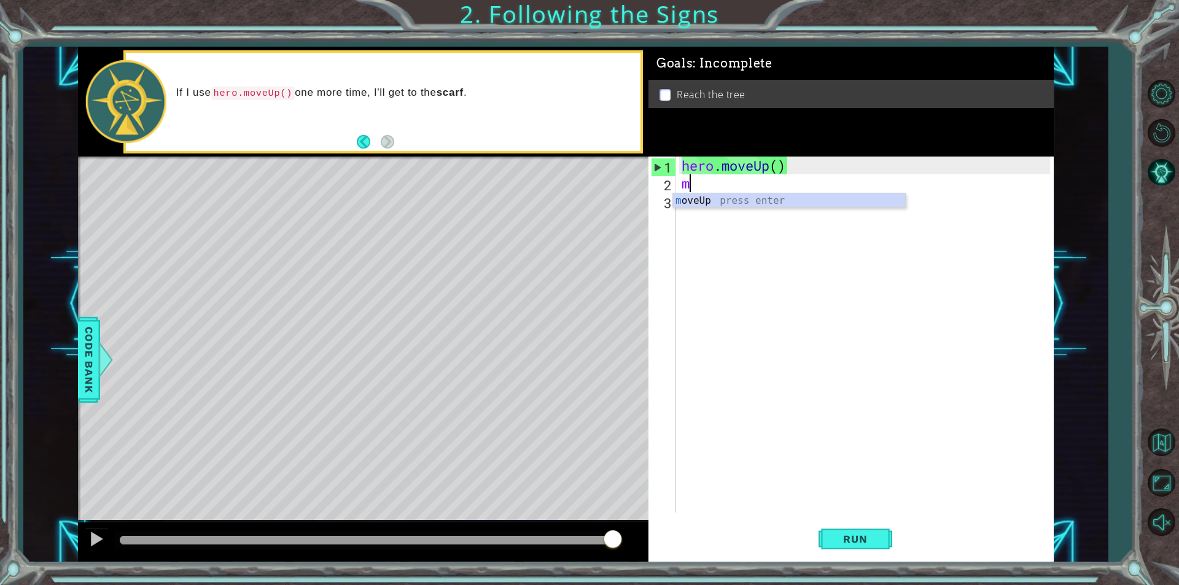
type textarea "mo"
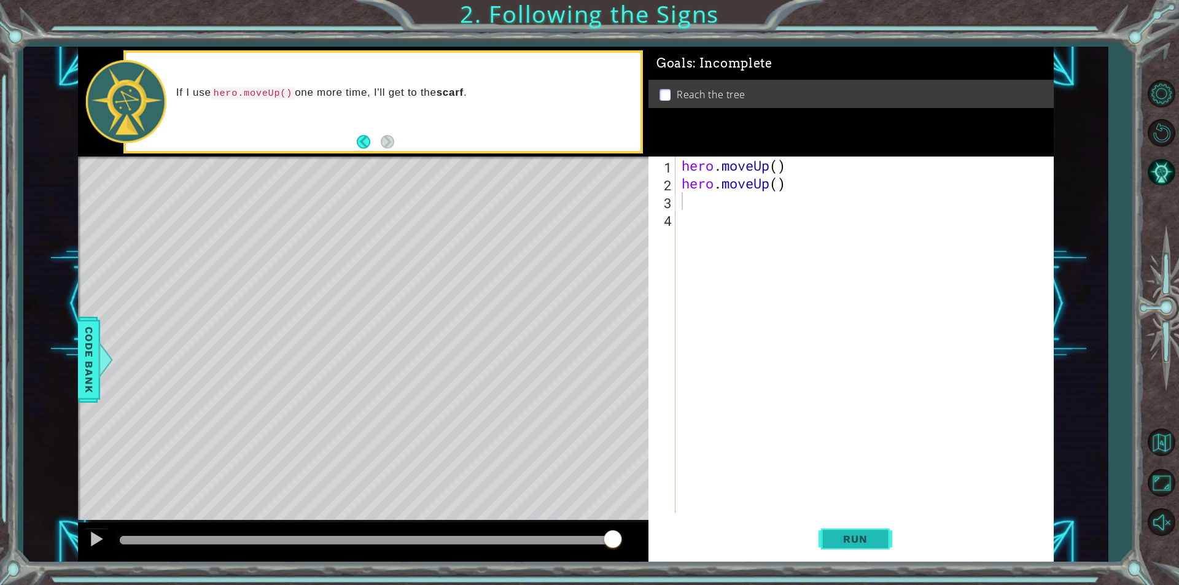
click at [849, 538] on span "Run" at bounding box center [855, 539] width 49 height 12
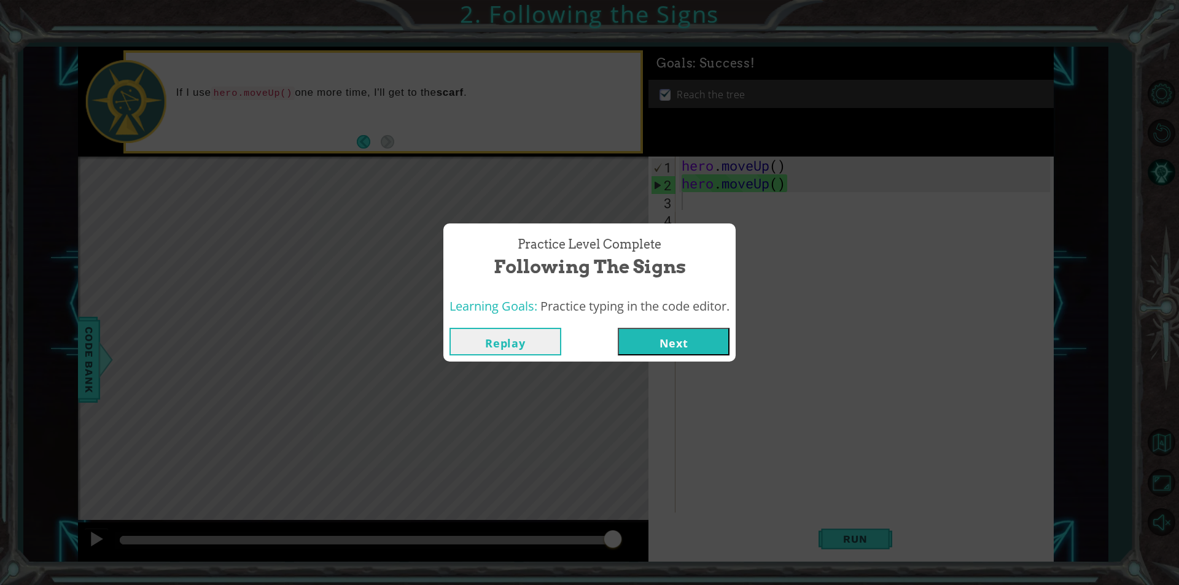
click at [693, 338] on button "Next" at bounding box center [674, 342] width 112 height 28
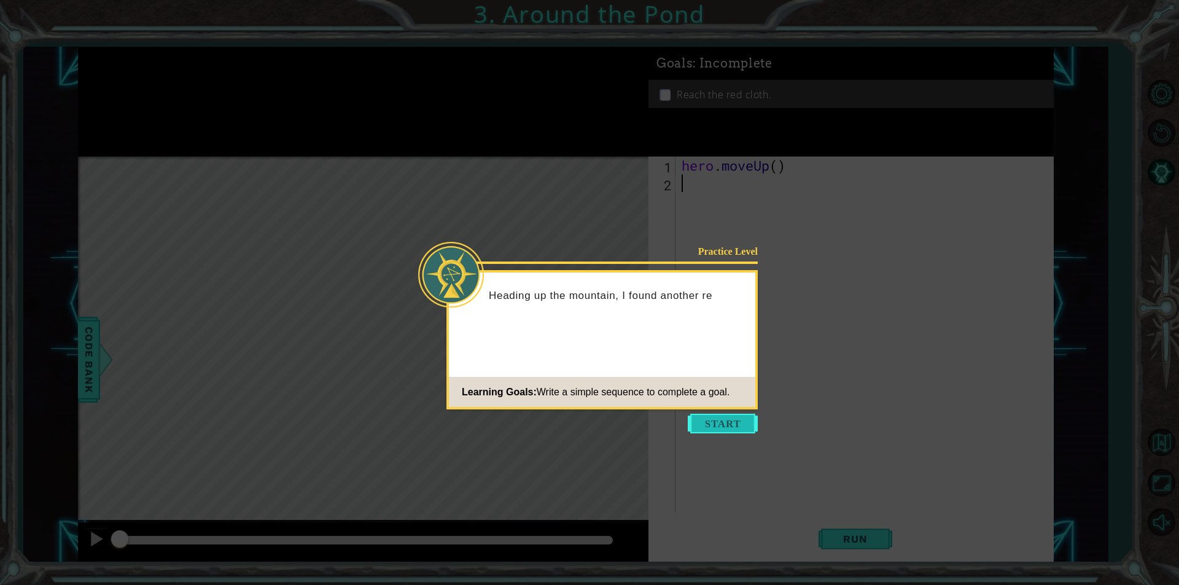
click at [719, 430] on button "Start" at bounding box center [723, 424] width 70 height 20
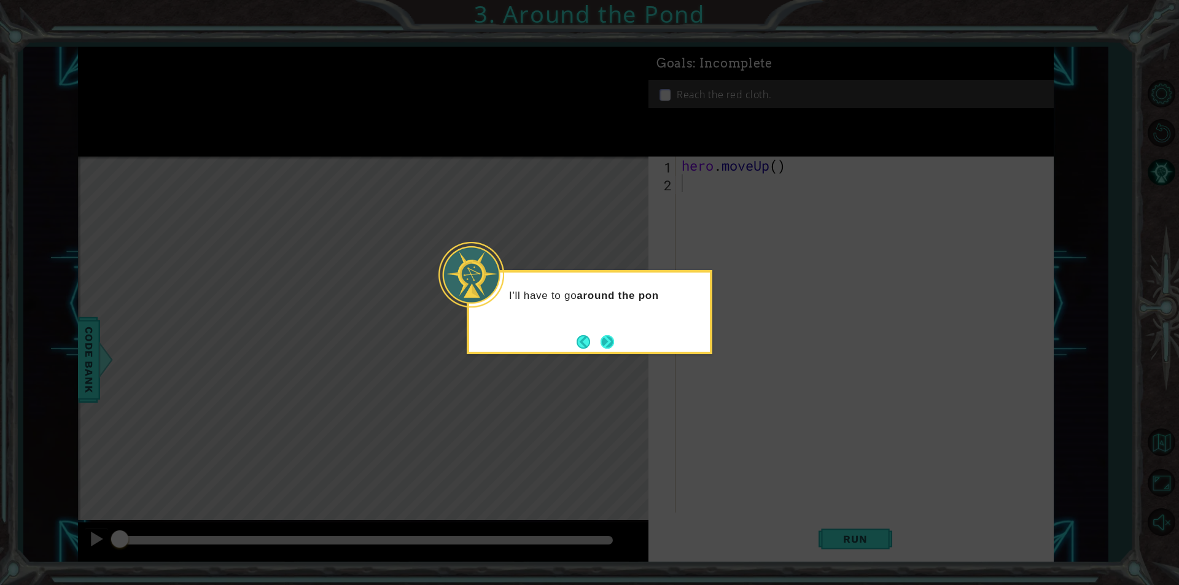
click at [614, 349] on button "Next" at bounding box center [608, 342] width 14 height 14
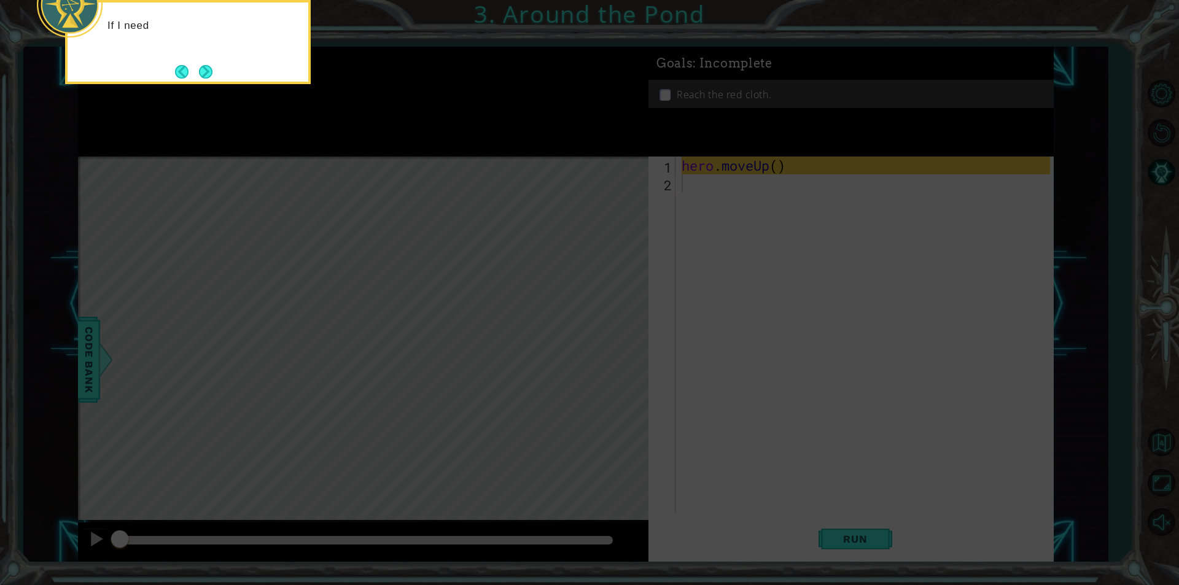
click at [614, 349] on icon at bounding box center [589, 87] width 1179 height 995
click at [216, 68] on div "If I need to move up on the map, I can use h" at bounding box center [188, 38] width 241 height 63
click at [209, 71] on button "Next" at bounding box center [206, 72] width 14 height 14
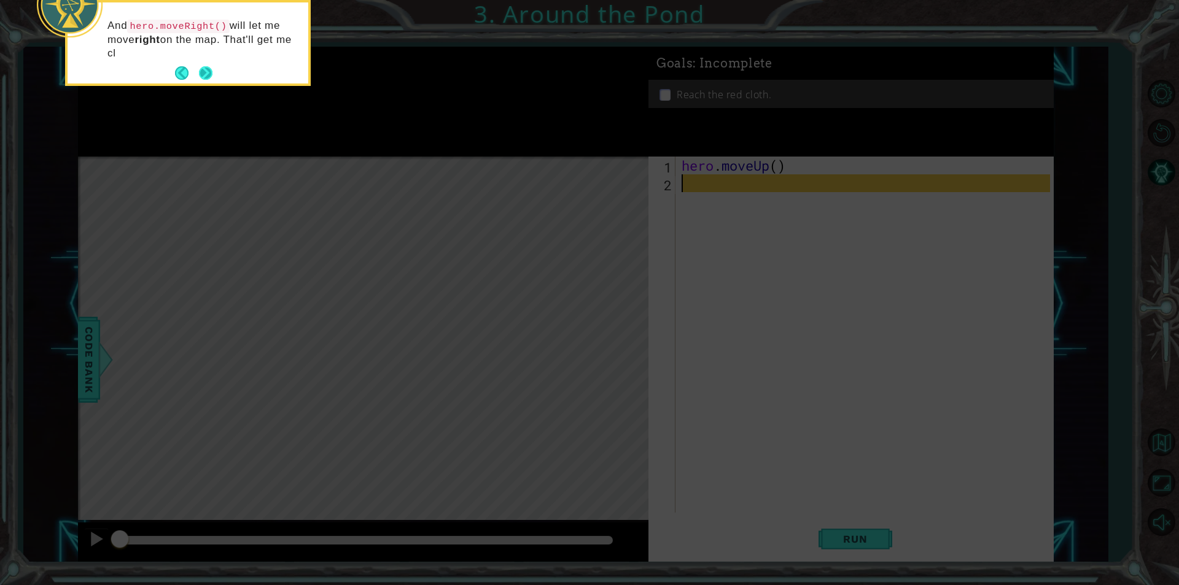
click at [204, 67] on button "Next" at bounding box center [206, 73] width 14 height 14
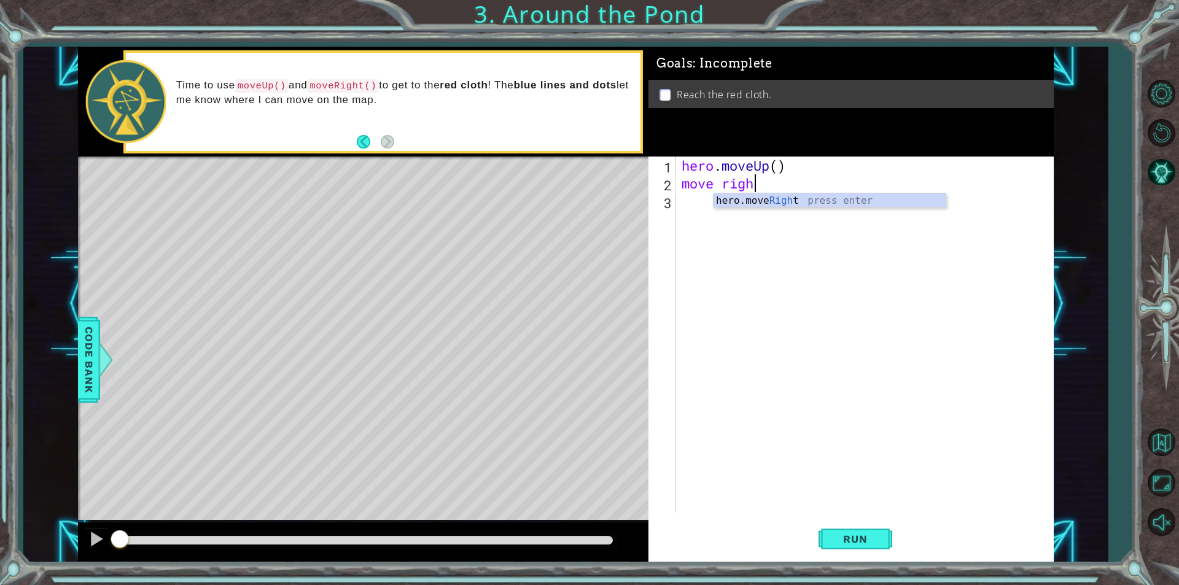
type textarea "move right"
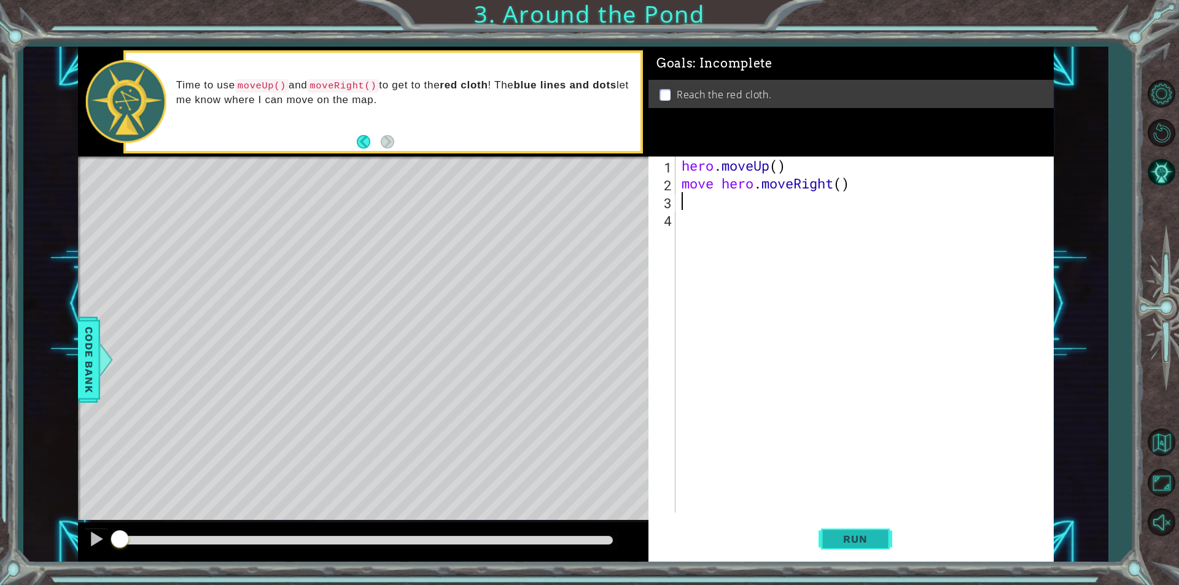
click at [856, 520] on button "Run" at bounding box center [856, 539] width 74 height 41
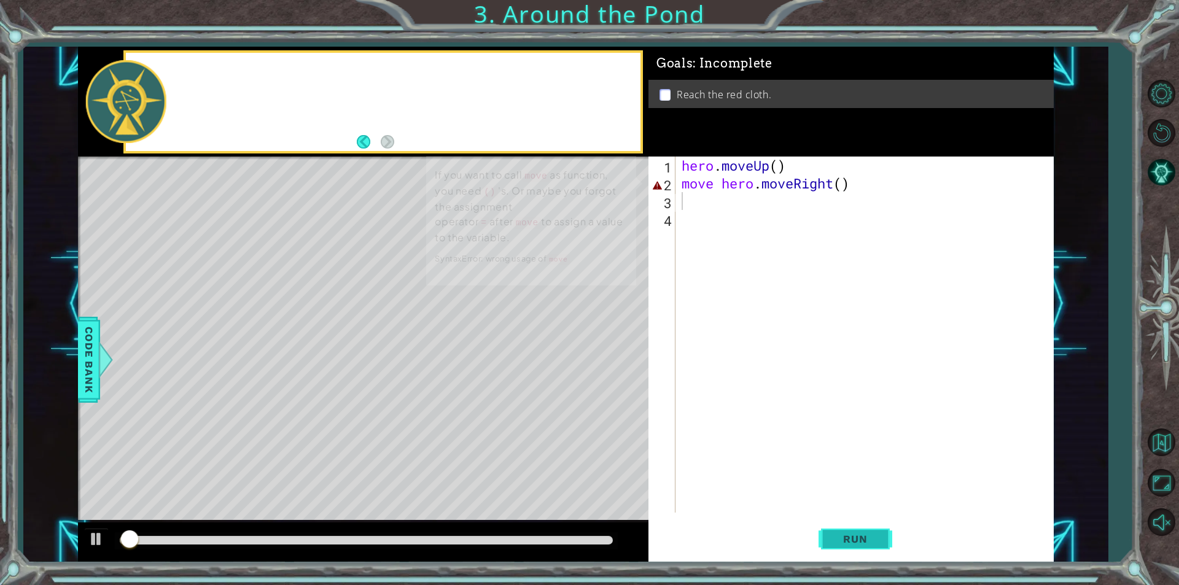
click at [856, 536] on span "Run" at bounding box center [855, 539] width 49 height 12
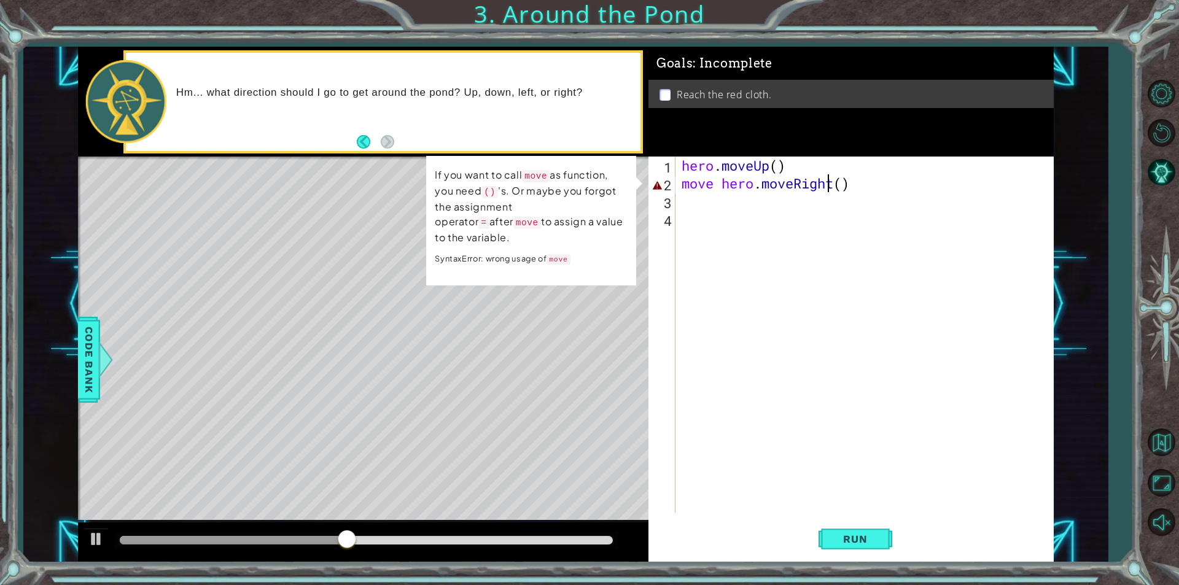
click at [830, 189] on div "hero . moveUp ( ) move hero . moveRight ( )" at bounding box center [867, 353] width 377 height 392
click at [836, 184] on div "hero . moveUp ( ) move hero . moveRight ( )" at bounding box center [867, 353] width 377 height 392
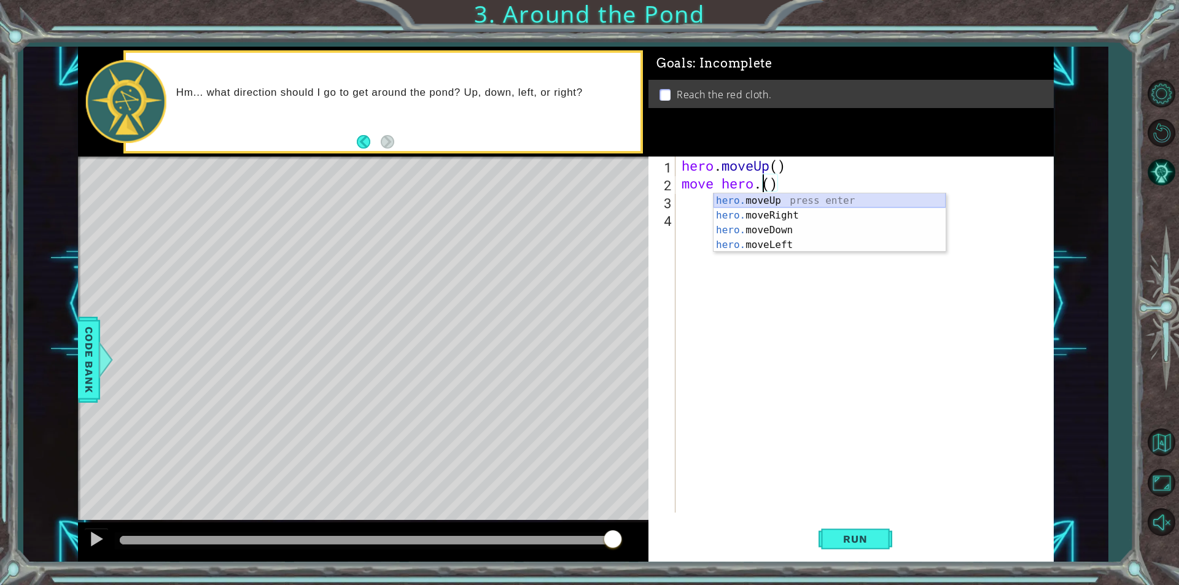
click at [793, 199] on div "hero. moveUp press enter hero. moveRight press enter hero. moveDown press enter…" at bounding box center [830, 237] width 232 height 88
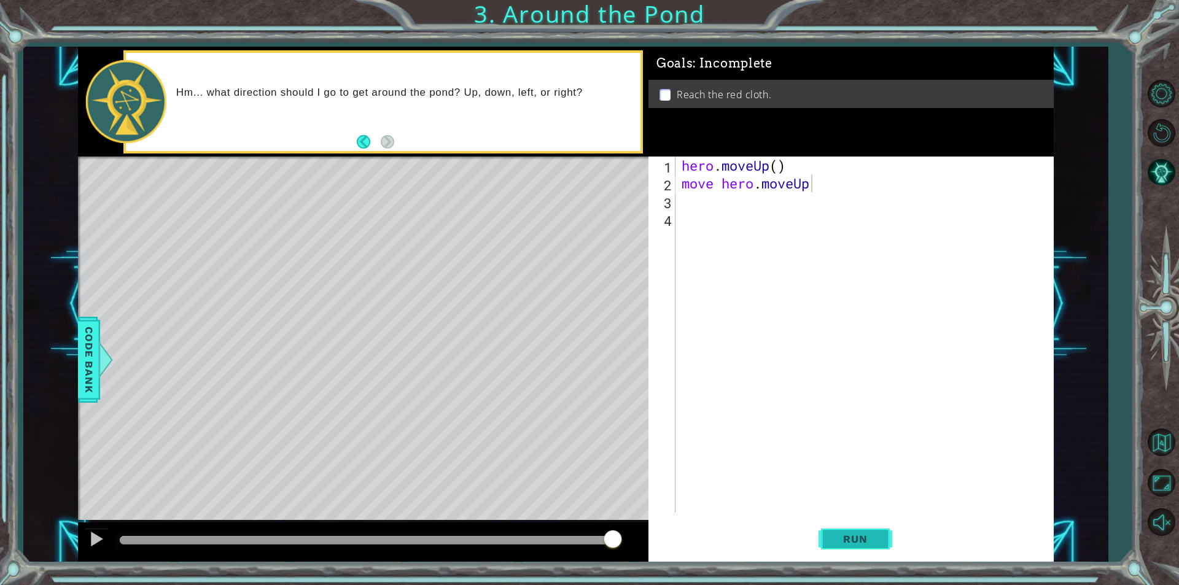
click at [859, 533] on span "Run" at bounding box center [855, 539] width 49 height 12
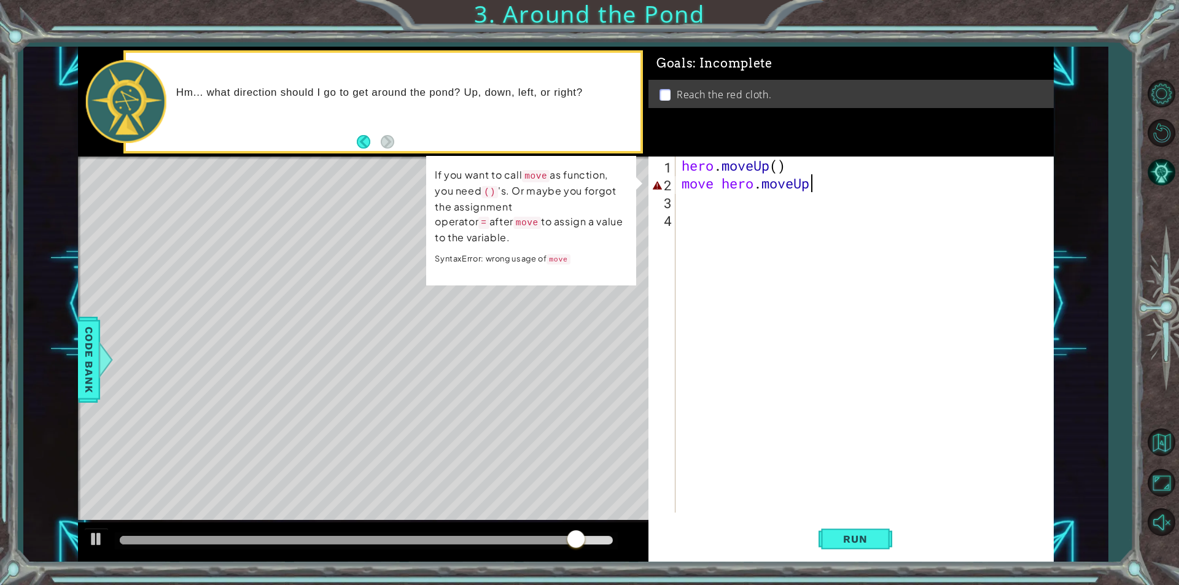
scroll to position [0, 6]
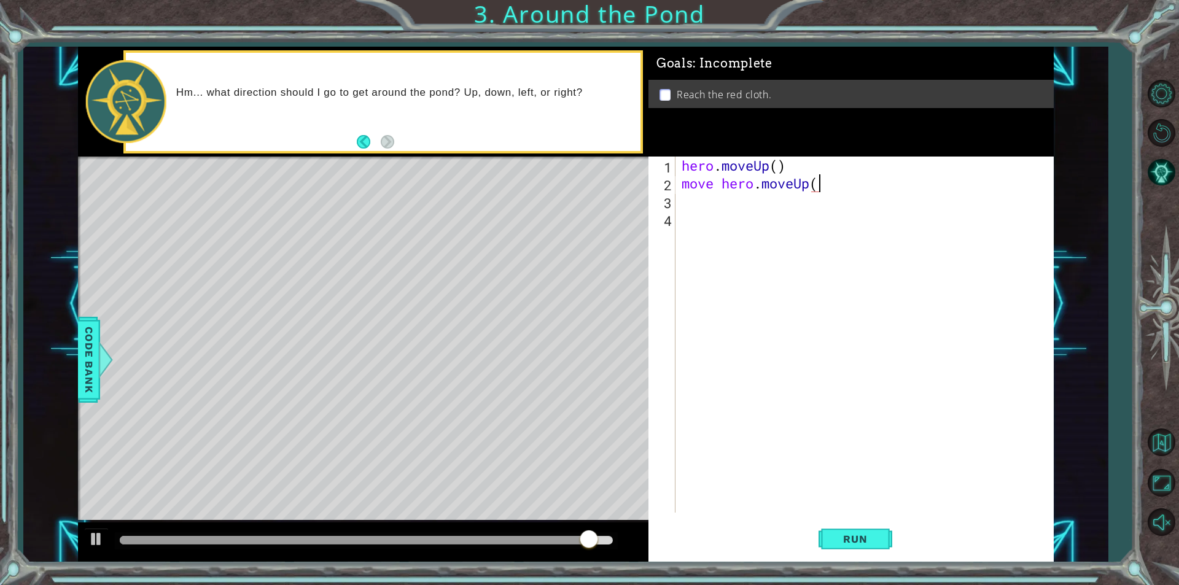
type textarea "move hero.moveUp()"
click at [856, 537] on span "Run" at bounding box center [855, 539] width 49 height 12
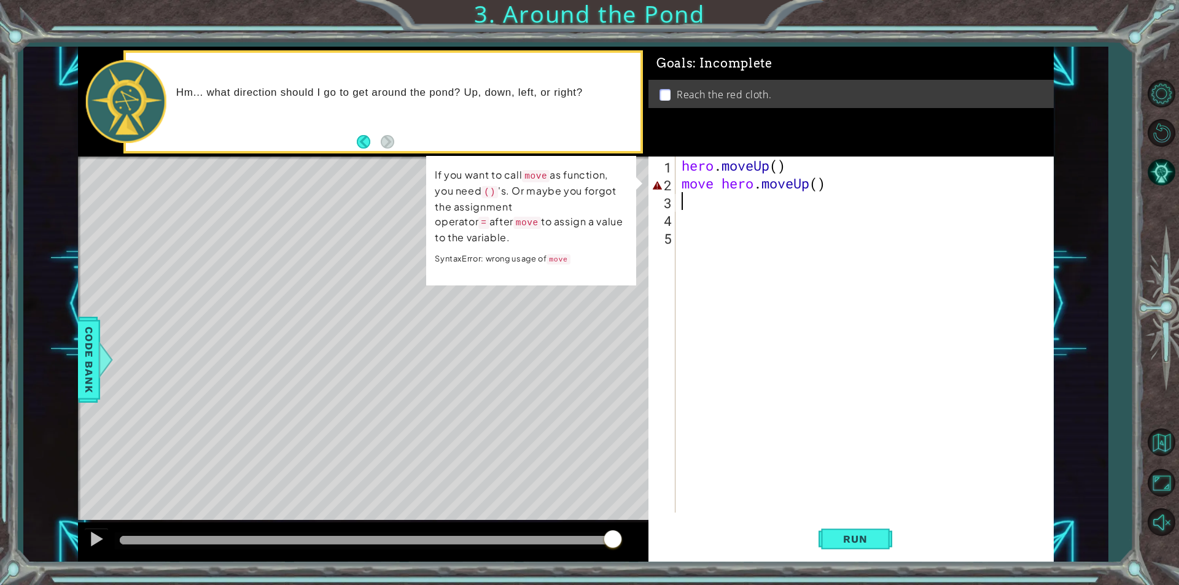
click at [811, 191] on div "hero . moveUp ( ) move hero . moveUp ( )" at bounding box center [867, 353] width 377 height 392
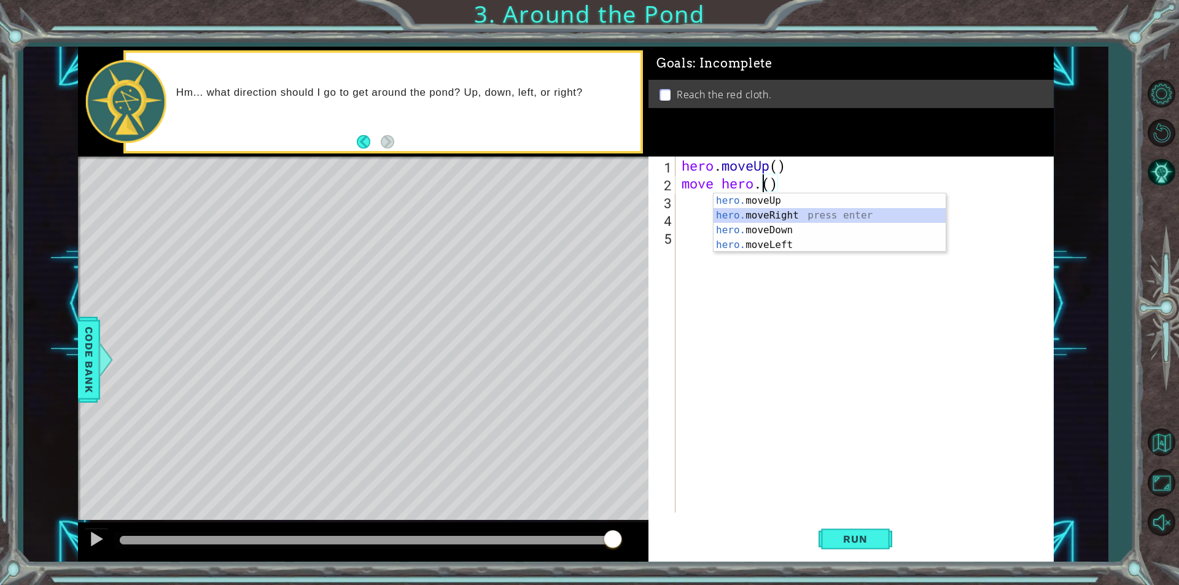
click at [797, 221] on div "hero. moveUp press enter hero. moveRight press enter hero. moveDown press enter…" at bounding box center [830, 237] width 232 height 88
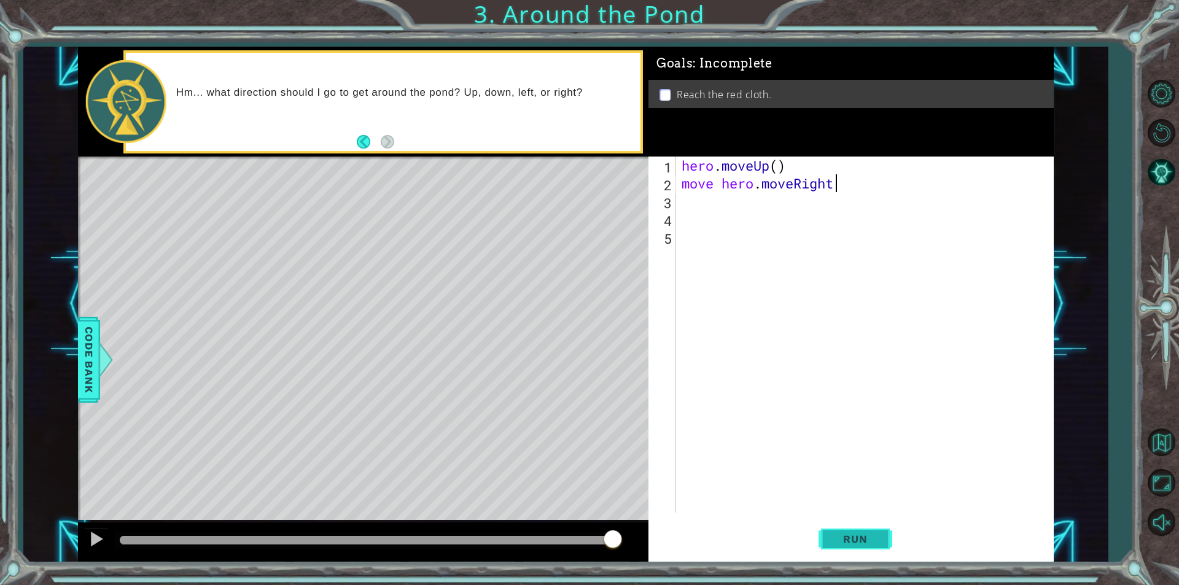
click at [885, 539] on button "Run" at bounding box center [856, 539] width 74 height 41
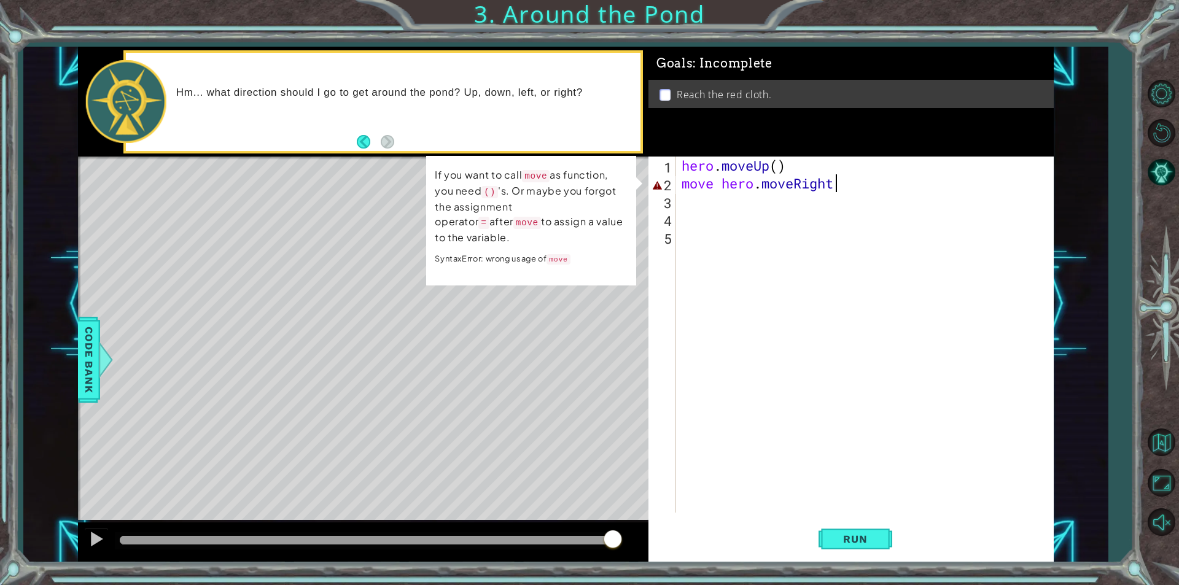
scroll to position [0, 7]
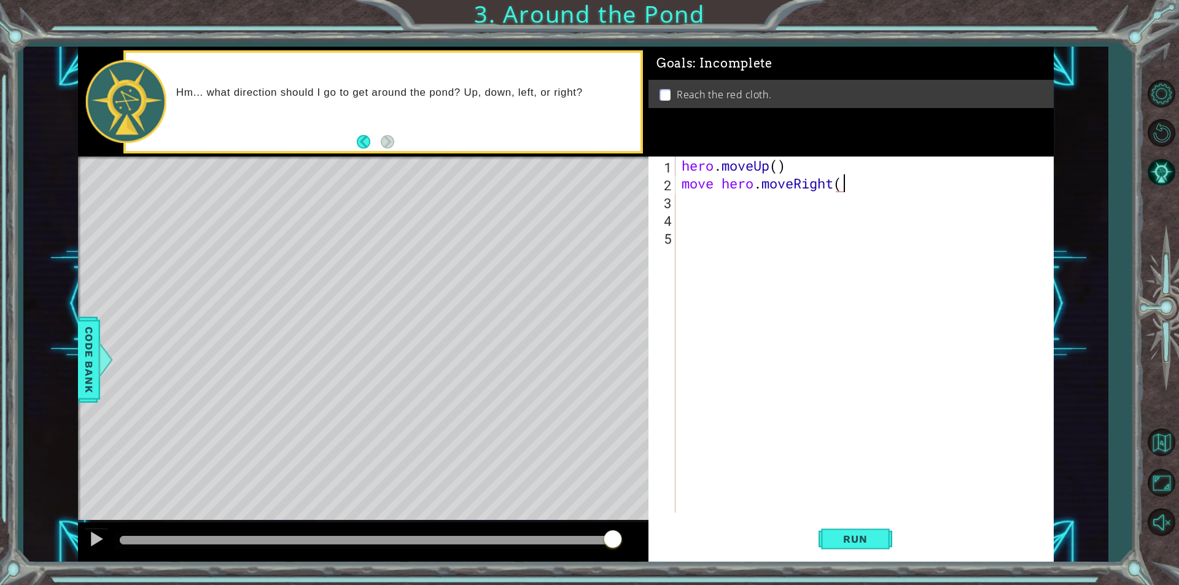
type textarea "move hero.moveRight()"
type textarea "mov up"
click at [772, 226] on div "hero . moveUp ( ) move hero . moveRight ( ) mov up" at bounding box center [867, 353] width 377 height 392
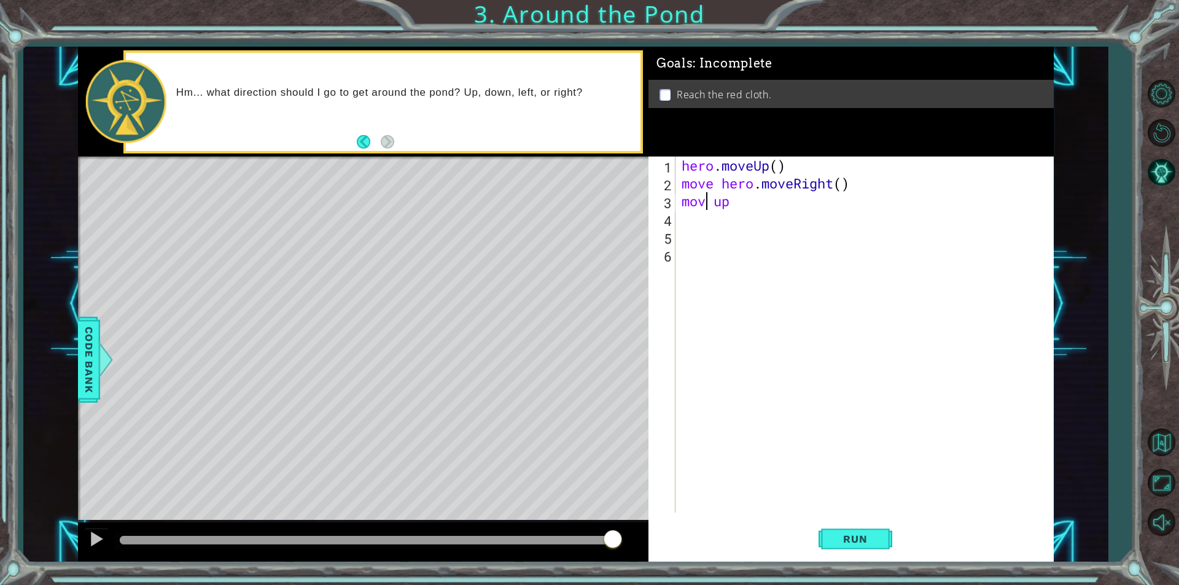
click at [706, 201] on div "hero . moveUp ( ) move hero . moveRight ( ) mov up" at bounding box center [867, 353] width 377 height 392
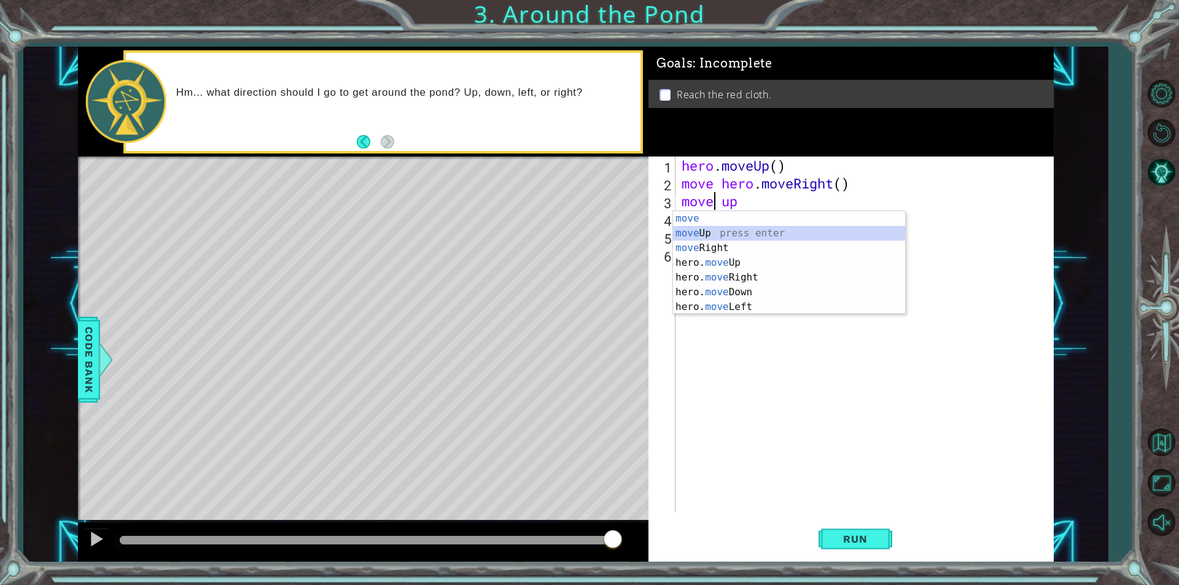
click at [715, 228] on div "move press enter move Up press enter move Right press enter hero. move Up press…" at bounding box center [789, 277] width 232 height 133
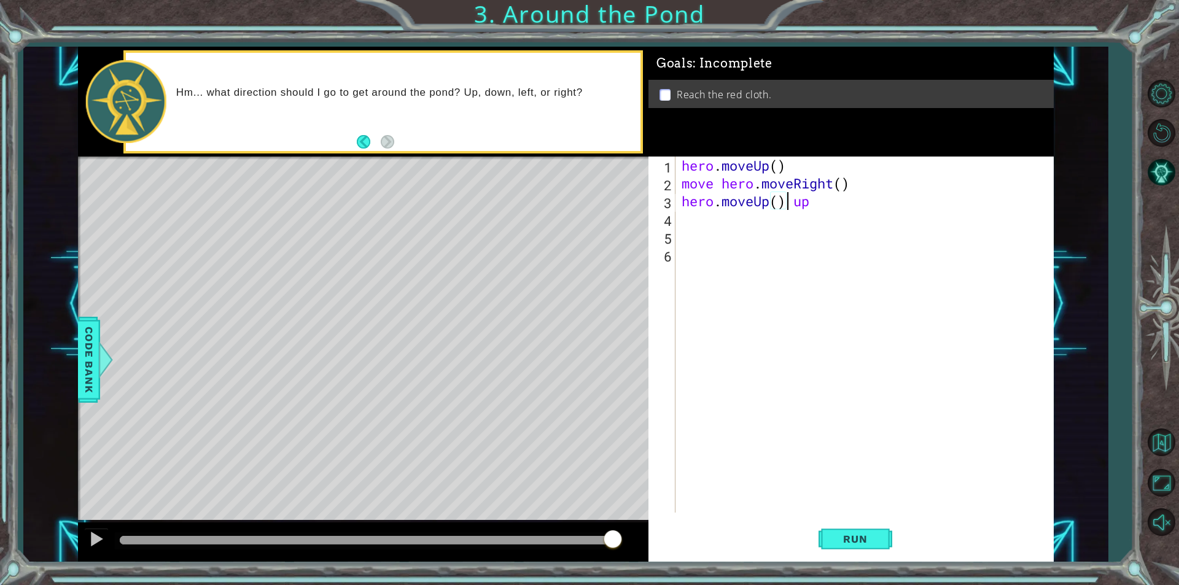
click at [822, 202] on div "hero . moveUp ( ) move hero . moveRight ( ) hero . moveUp ( ) up" at bounding box center [867, 353] width 377 height 392
type textarea "hero.moveUp()"
click at [694, 226] on div "hero . moveUp ( ) move hero . moveRight ( ) hero . moveUp ( )" at bounding box center [867, 353] width 377 height 392
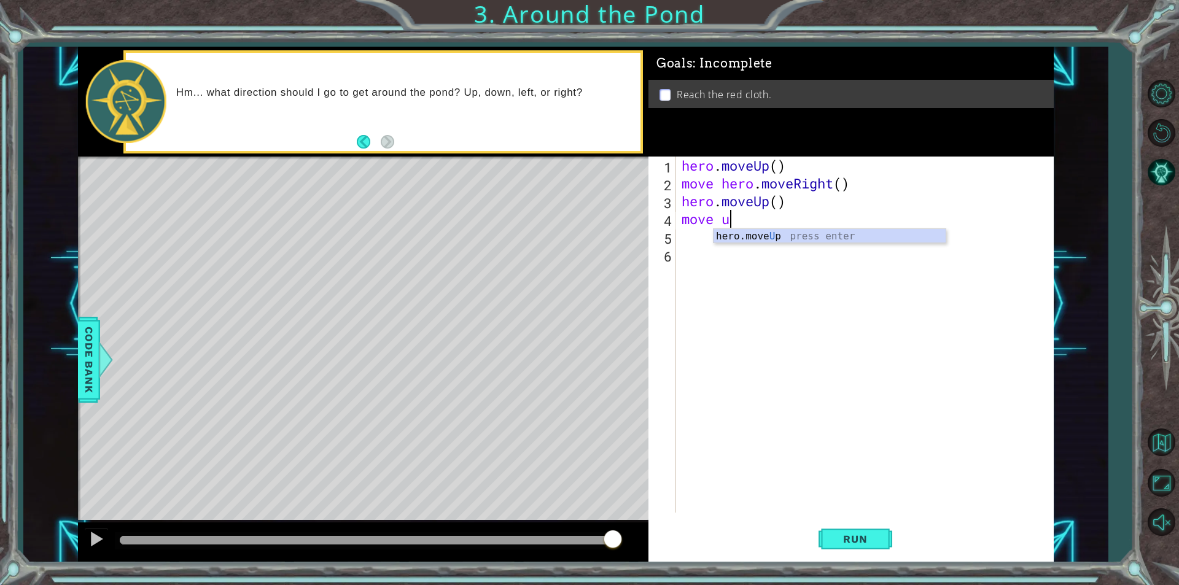
type textarea "move up"
click at [738, 235] on div "hero.move Up press enter" at bounding box center [830, 251] width 232 height 44
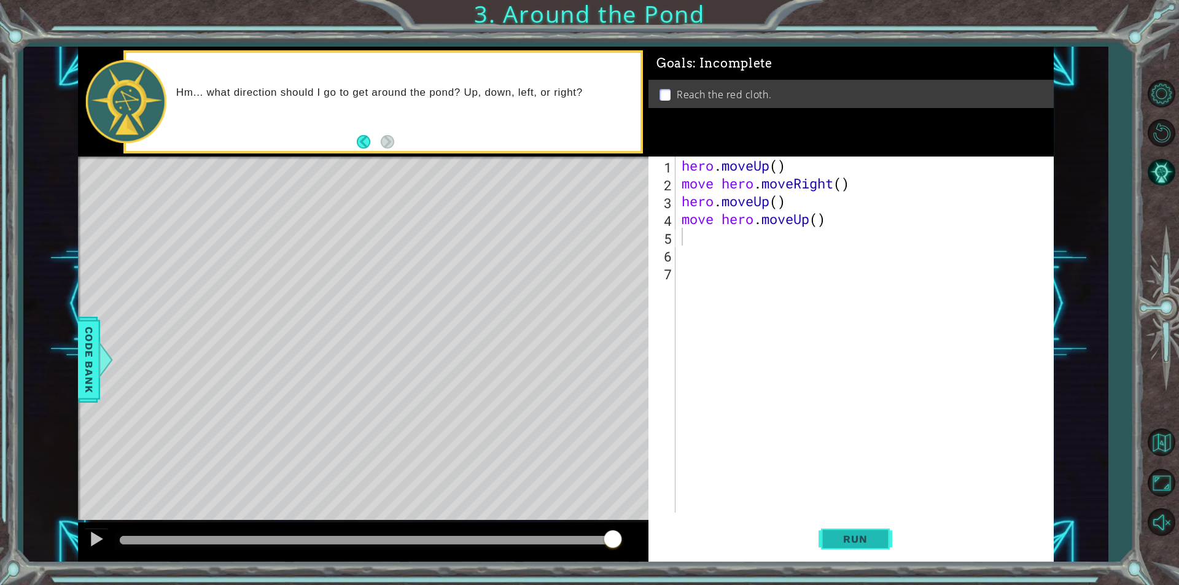
click at [843, 543] on span "Run" at bounding box center [855, 539] width 49 height 12
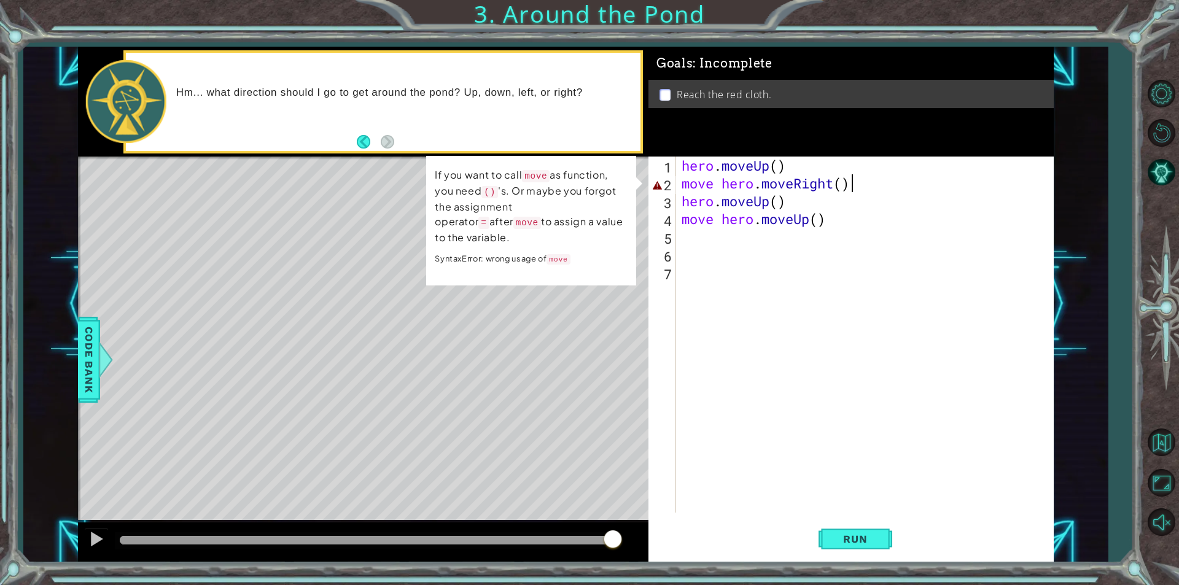
click at [849, 188] on div "hero . moveUp ( ) move hero . moveRight ( ) hero . moveUp ( ) move hero . moveU…" at bounding box center [867, 353] width 377 height 392
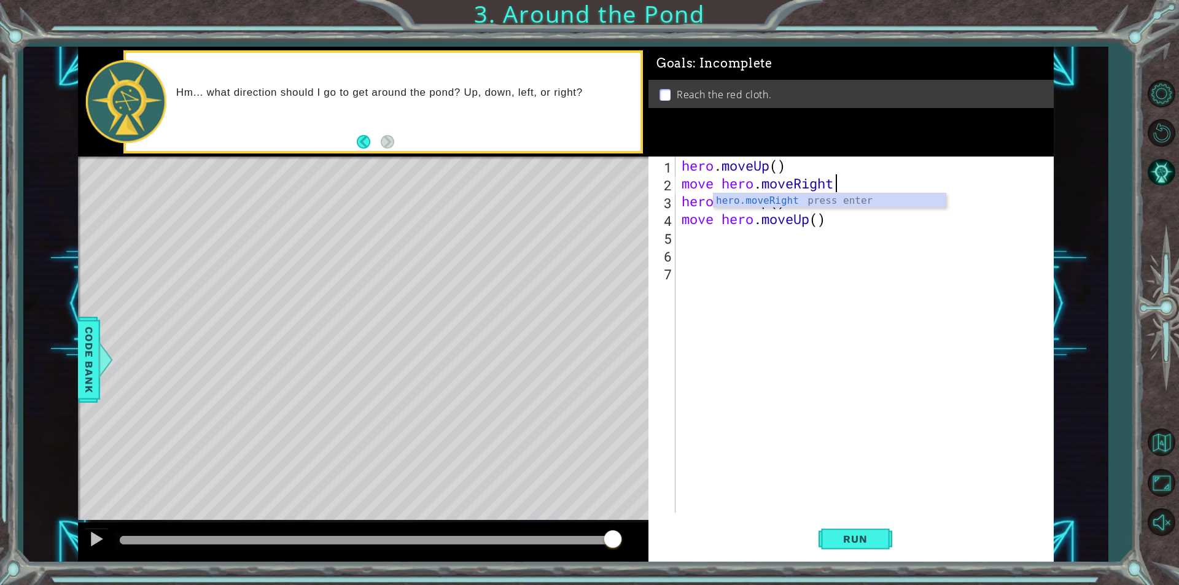
click at [763, 182] on div "hero . moveUp ( ) move hero . moveRight hero . moveUp ( ) move hero . moveUp ( )" at bounding box center [867, 353] width 377 height 392
click at [844, 185] on div "hero . moveUp ( ) move hero . ( moveRight hero . moveUp ( ) move hero . moveUp …" at bounding box center [867, 353] width 377 height 392
type textarea "move hero.(moveRight)"
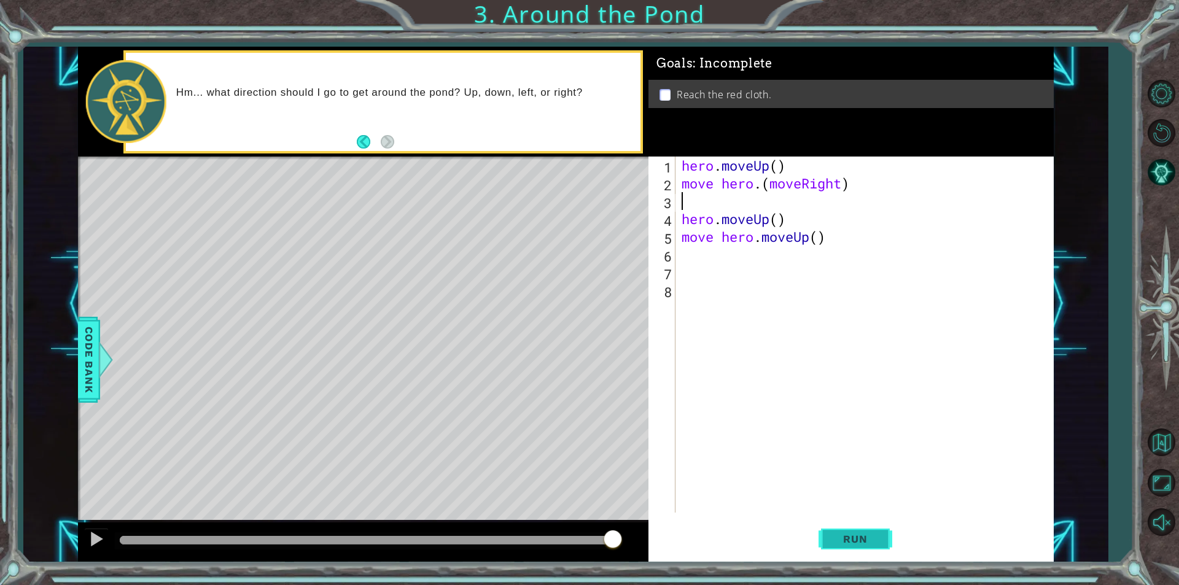
click at [836, 545] on span "Run" at bounding box center [855, 539] width 49 height 12
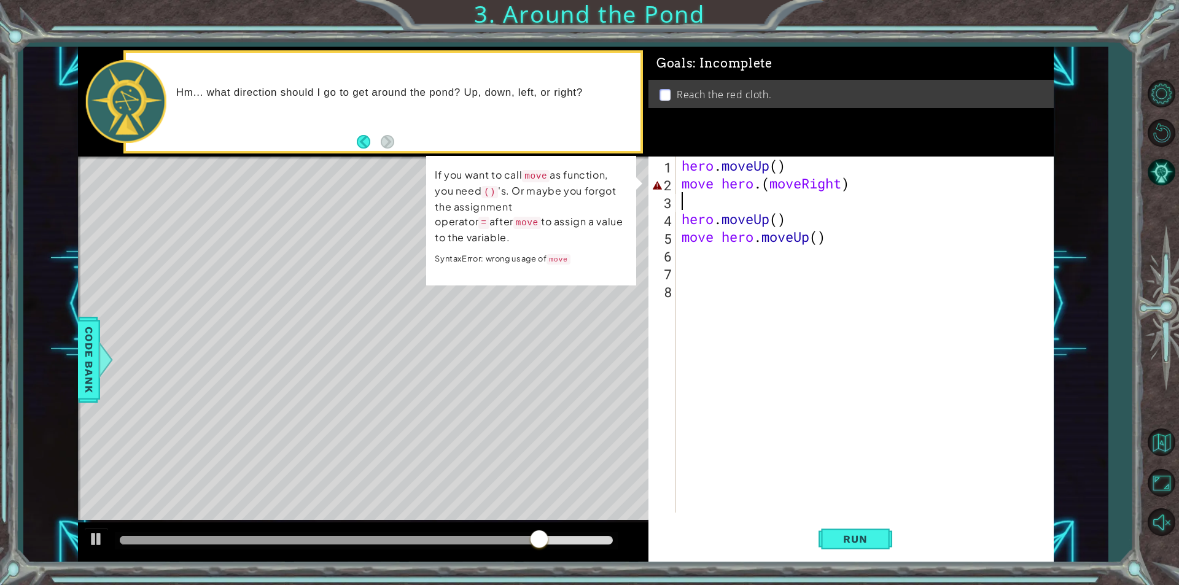
click at [847, 239] on div "hero . moveUp ( ) move hero . ( moveRight ) hero . moveUp ( ) move hero . moveU…" at bounding box center [867, 353] width 377 height 392
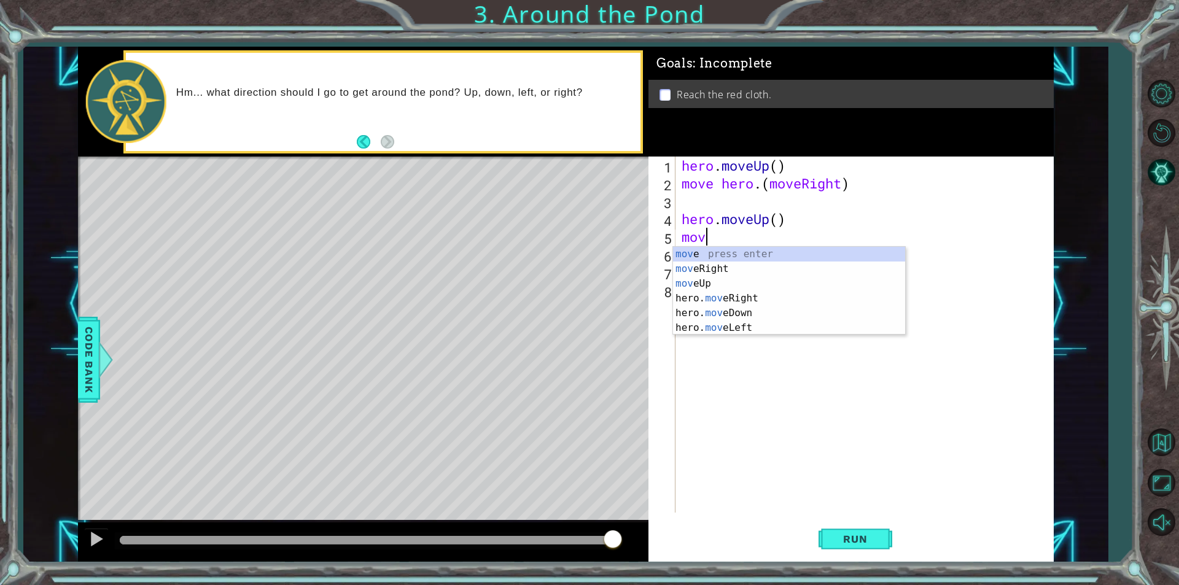
type textarea "m"
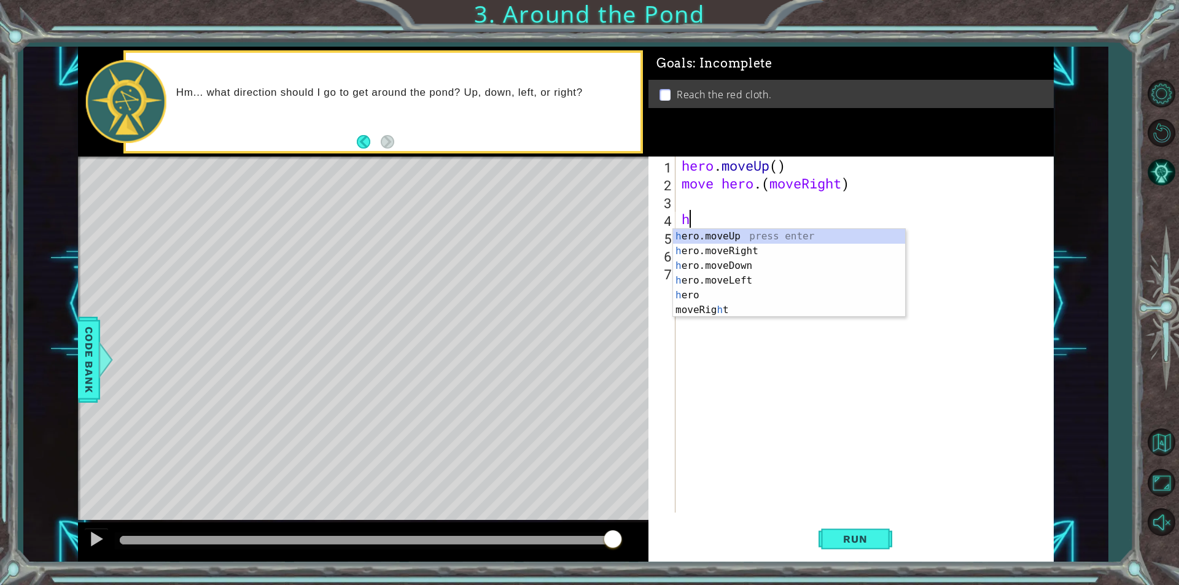
type textarea "h"
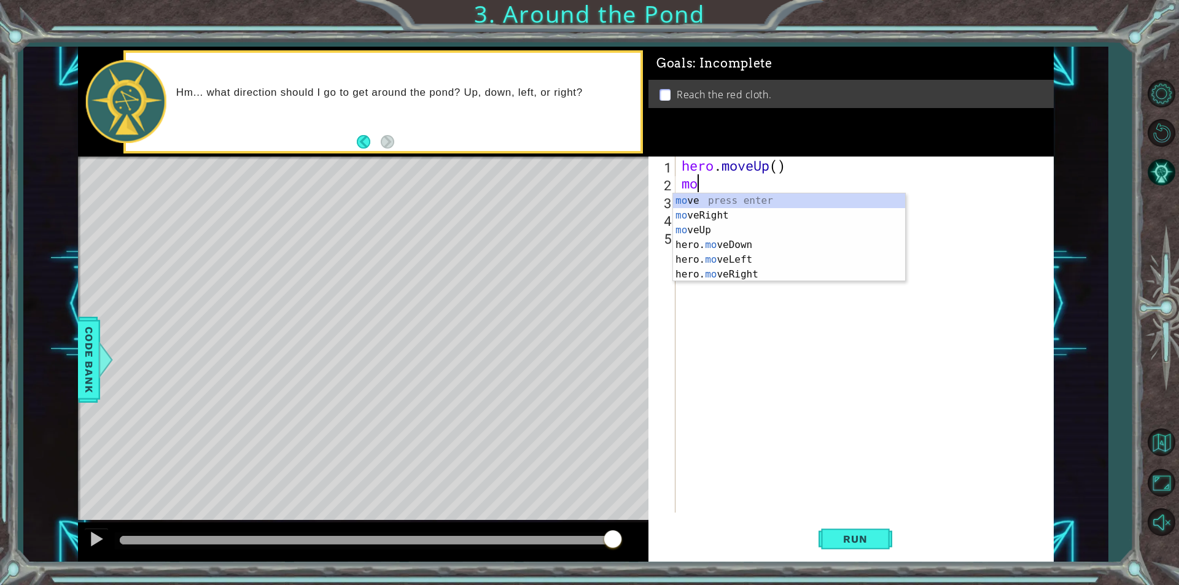
type textarea "m"
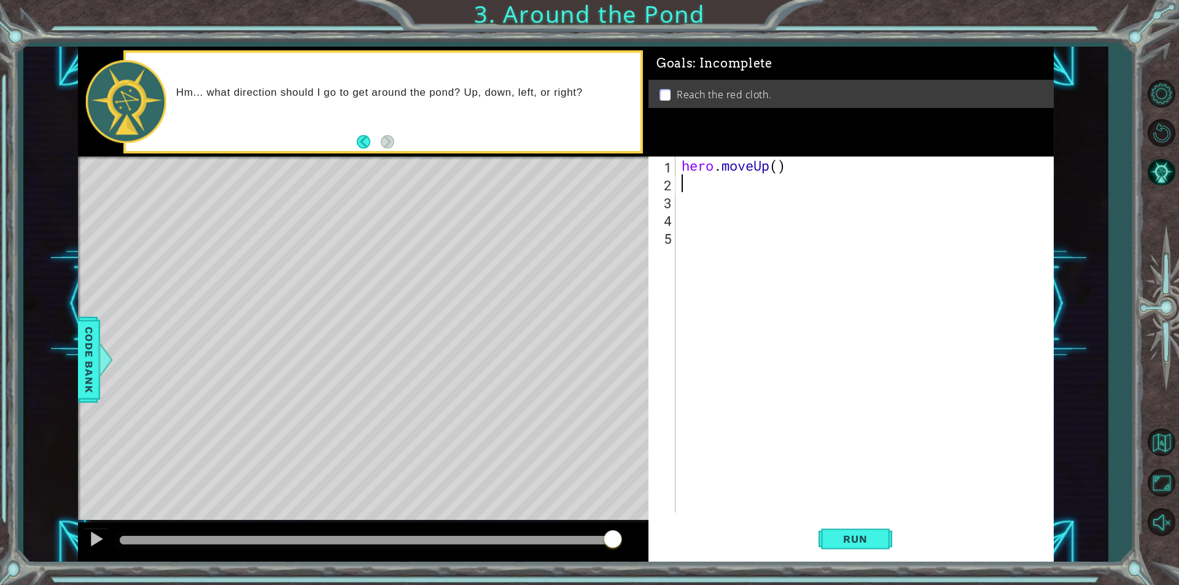
type textarea "hero.moveUp()"
type textarea "move up"
click at [763, 201] on div "hero.move Up press enter" at bounding box center [830, 215] width 232 height 44
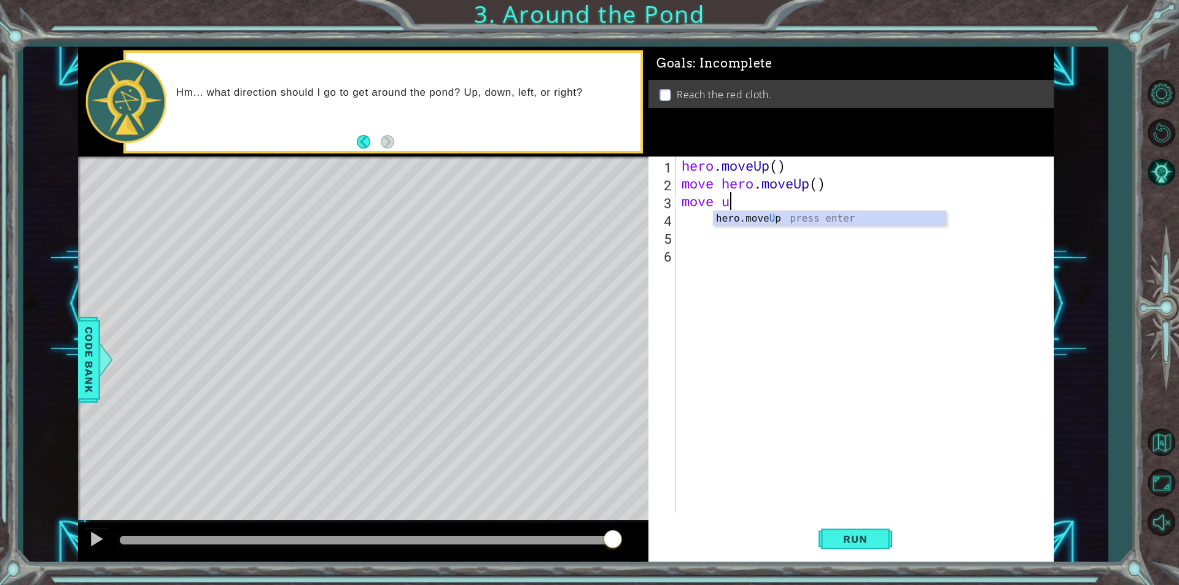
type textarea "move up"
click at [754, 219] on div "hero.move Up press enter" at bounding box center [830, 233] width 232 height 44
click at [832, 535] on span "Run" at bounding box center [855, 539] width 49 height 12
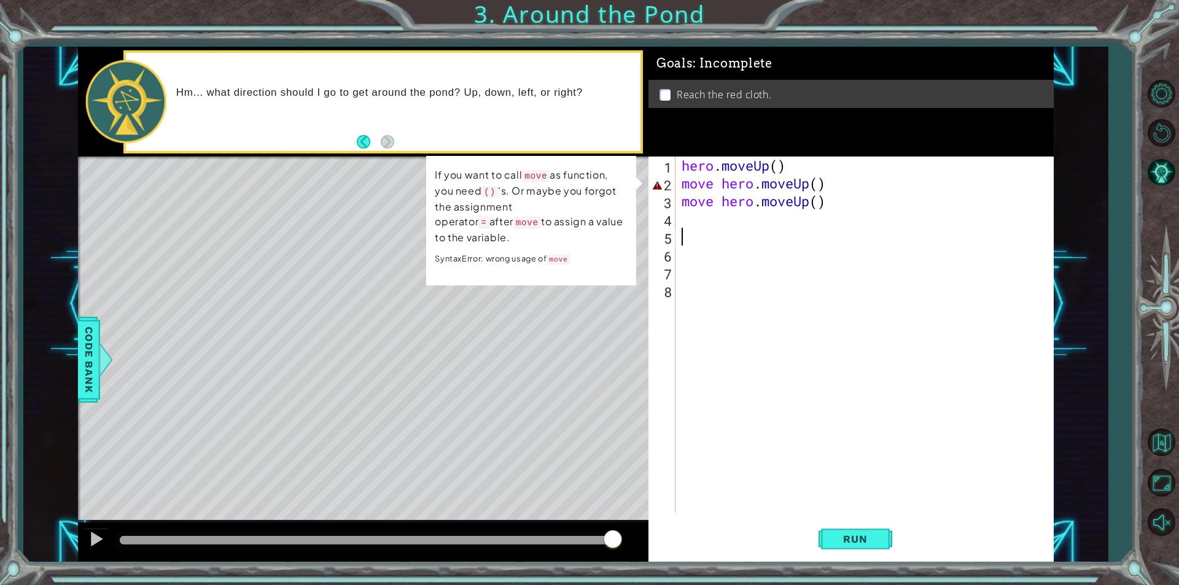
click at [671, 92] on li "Reach the red cloth." at bounding box center [853, 95] width 386 height 14
click at [665, 89] on p at bounding box center [665, 95] width 11 height 12
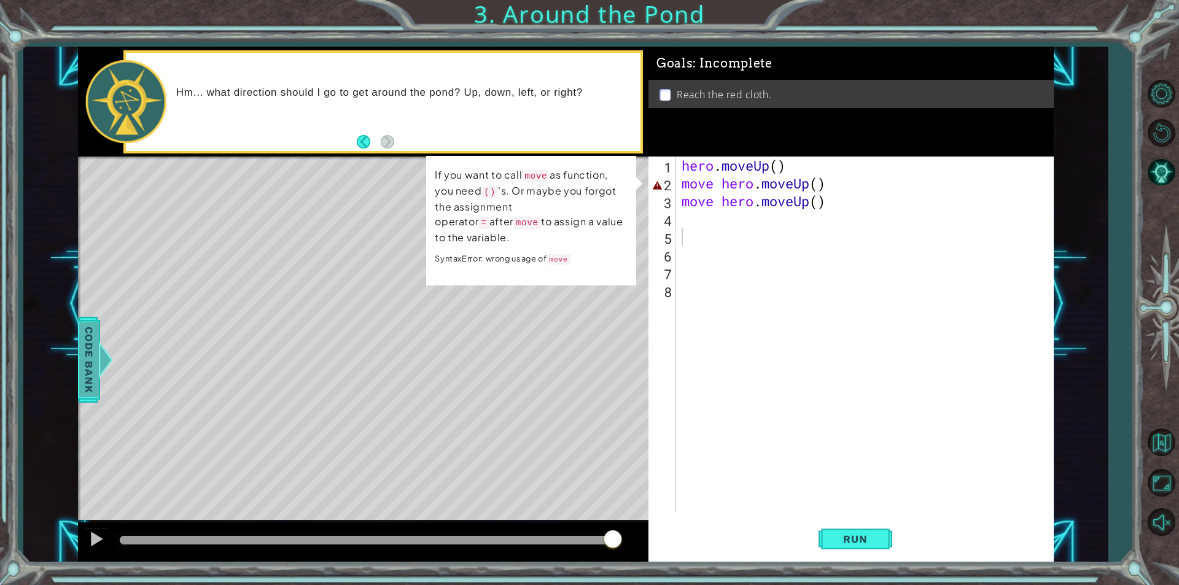
click at [98, 331] on span "Code Bank" at bounding box center [89, 359] width 20 height 75
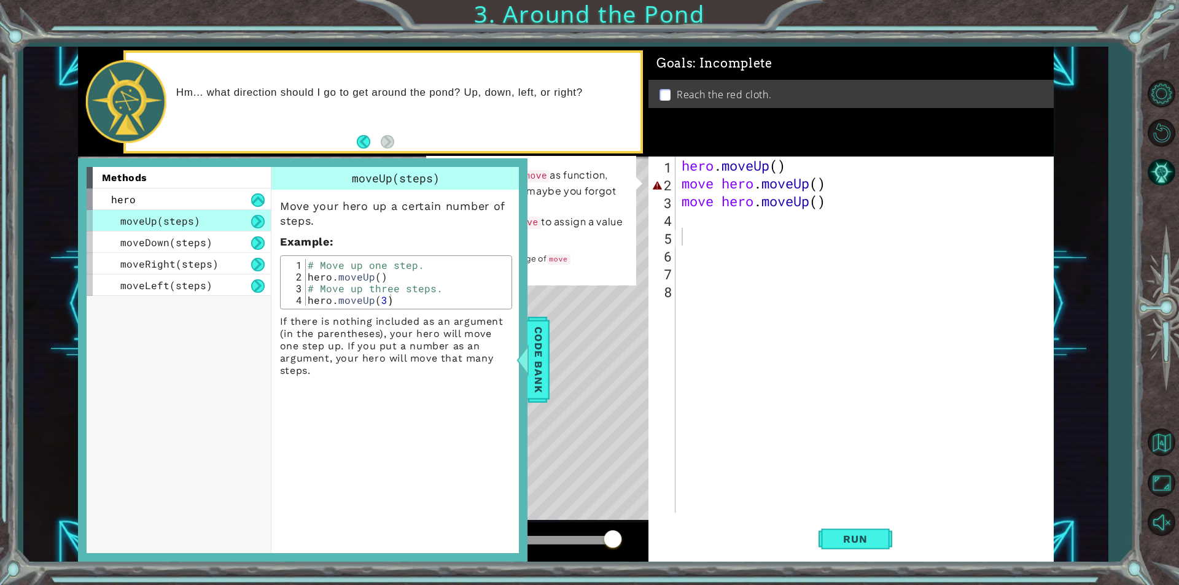
drag, startPoint x: 529, startPoint y: 376, endPoint x: 456, endPoint y: 376, distance: 72.5
click at [456, 376] on div "methods hero moveUp(steps) moveDown(steps) moveRight(steps) moveLeft(steps) mov…" at bounding box center [303, 359] width 450 height 403
click at [533, 365] on span "Code Bank" at bounding box center [539, 359] width 20 height 75
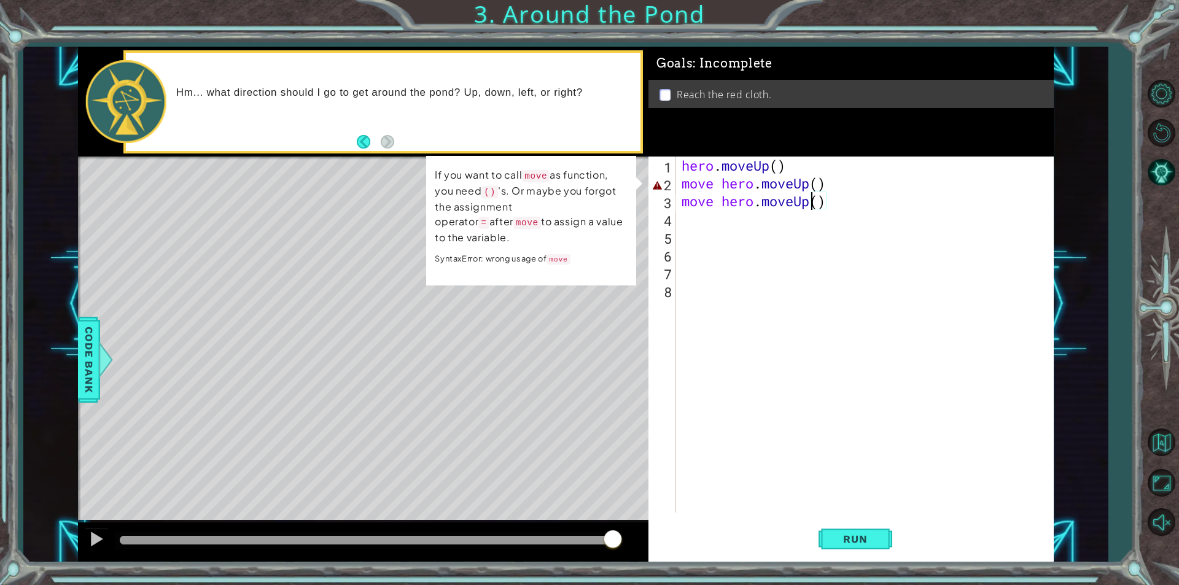
click at [812, 206] on div "hero . moveUp ( ) move hero . moveUp ( ) move hero . moveUp ( )" at bounding box center [867, 353] width 377 height 392
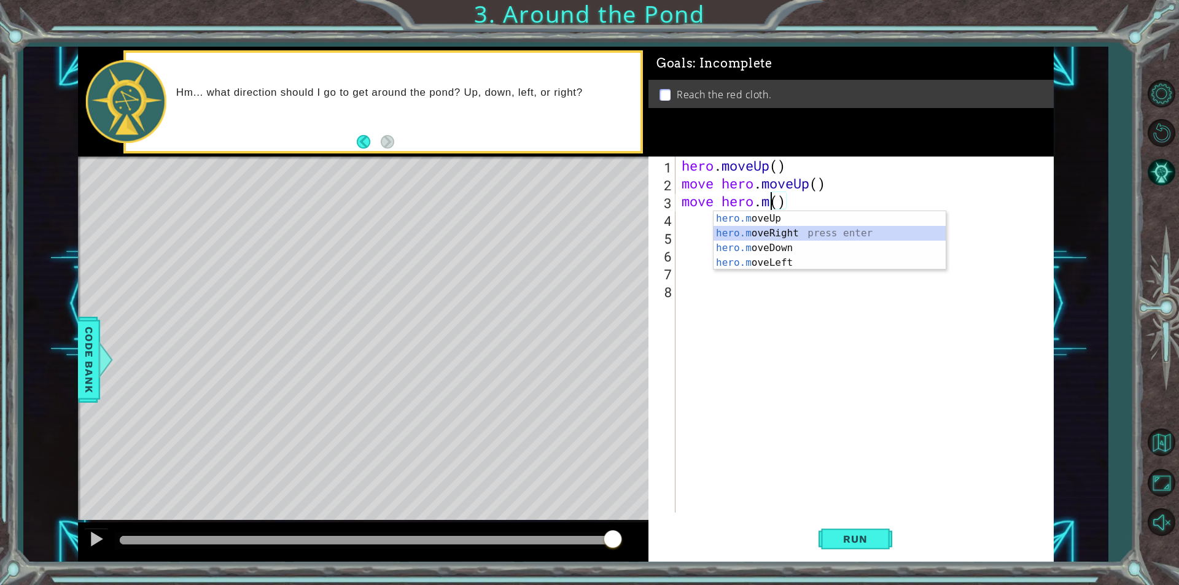
click at [778, 232] on div "hero.m oveUp press enter hero.m oveRight press enter hero.m oveDown press enter…" at bounding box center [830, 255] width 232 height 88
type textarea "move hero.moveRight"
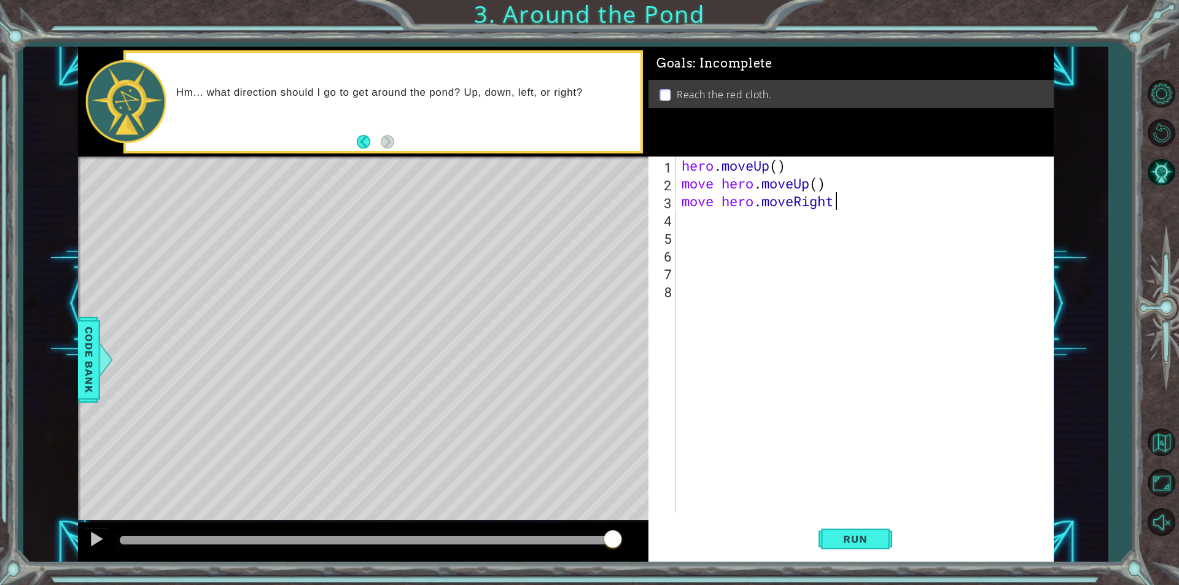
click at [693, 227] on div "hero . moveUp ( ) move hero . moveUp ( ) move hero . moveRight" at bounding box center [867, 353] width 377 height 392
click at [867, 526] on button "Run" at bounding box center [856, 539] width 74 height 41
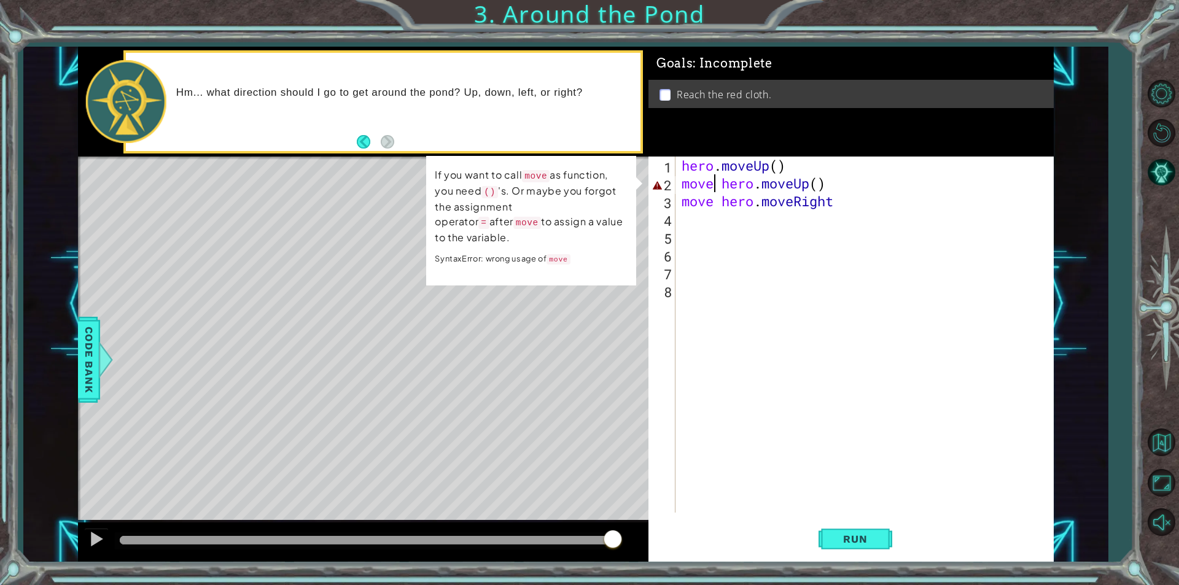
click at [712, 192] on div "hero . moveUp ( ) move hero . moveUp ( ) move hero . moveRight" at bounding box center [867, 353] width 377 height 392
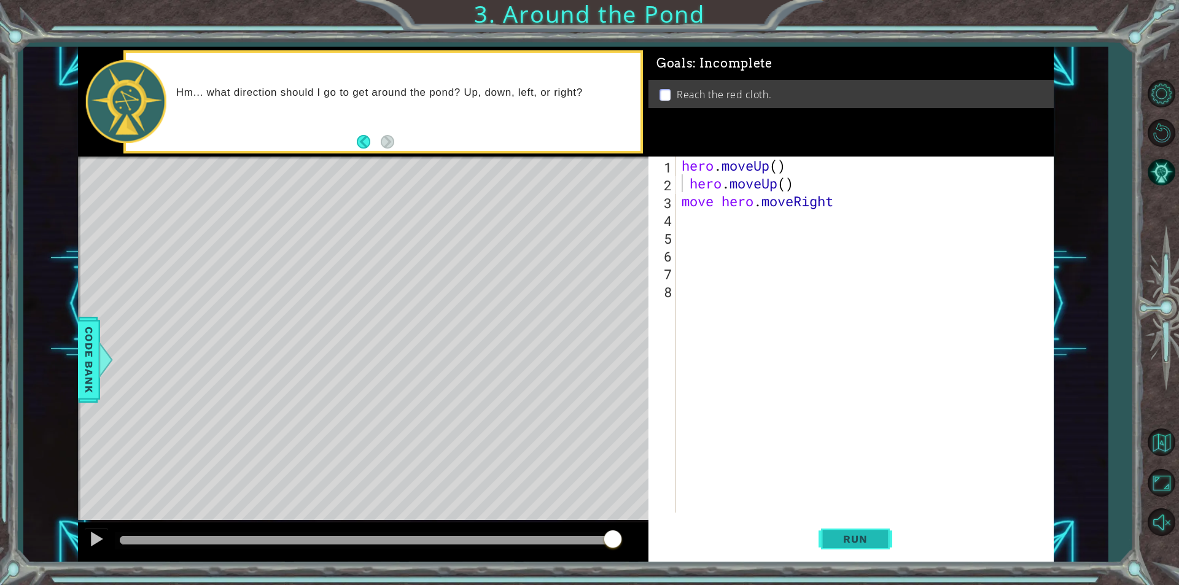
click at [842, 534] on span "Run" at bounding box center [855, 539] width 49 height 12
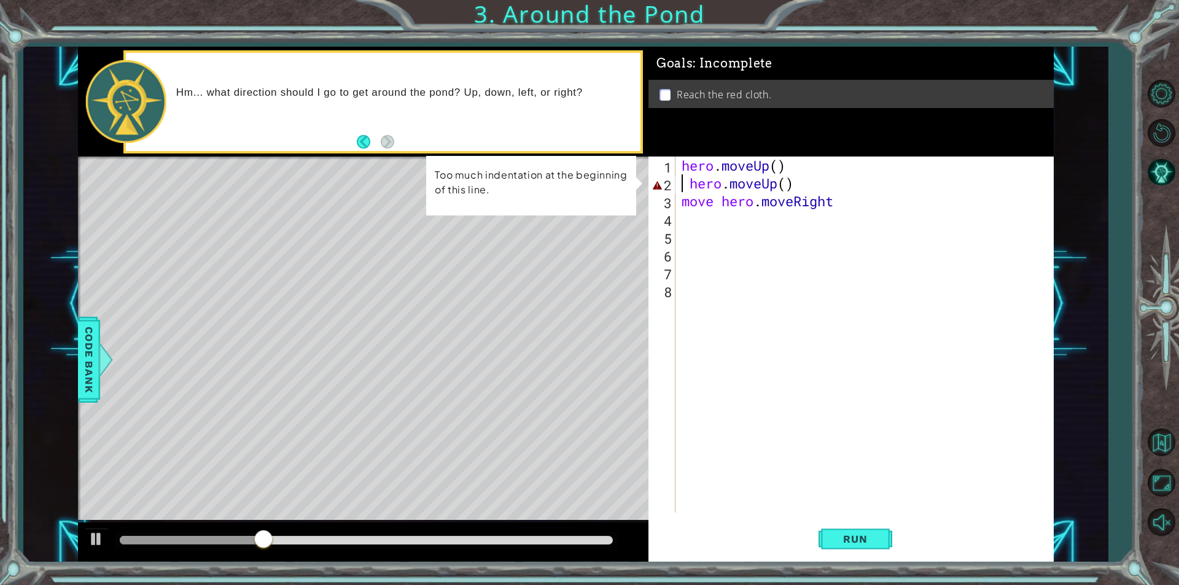
click at [694, 184] on div "hero . moveUp ( ) hero . moveUp ( ) move hero . moveRight" at bounding box center [867, 353] width 377 height 392
click at [690, 184] on div "hero . moveUp ( ) hero . moveUp ( ) move hero . moveRight" at bounding box center [867, 353] width 377 height 392
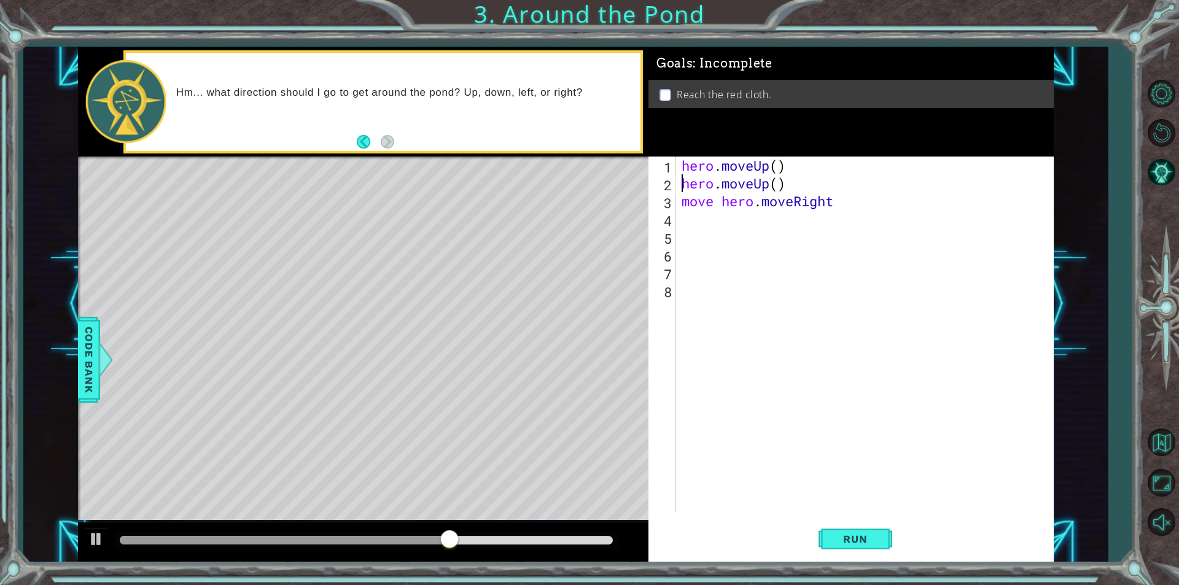
click at [723, 202] on div "hero . moveUp ( ) hero . moveUp ( ) move hero . moveRight" at bounding box center [867, 353] width 377 height 392
type textarea "hero.moveRight"
click at [838, 543] on span "Run" at bounding box center [855, 539] width 49 height 12
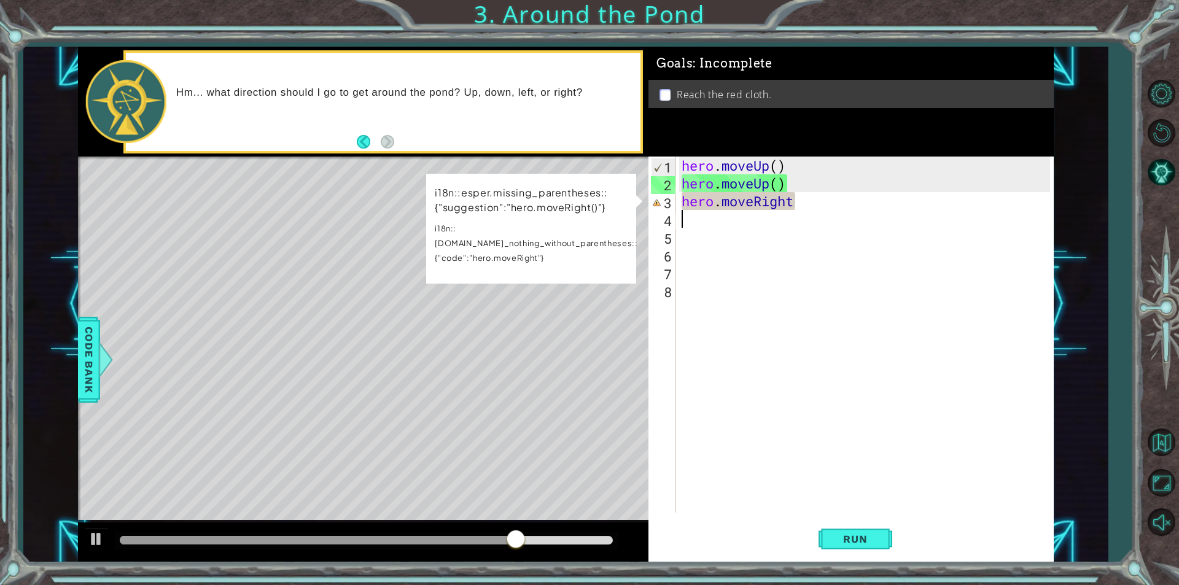
click at [807, 216] on div "hero . moveUp ( ) hero . moveUp ( ) hero . moveRight" at bounding box center [867, 353] width 377 height 392
click at [804, 208] on div "hero . moveUp ( ) hero . moveUp ( ) hero . moveRight" at bounding box center [867, 353] width 377 height 392
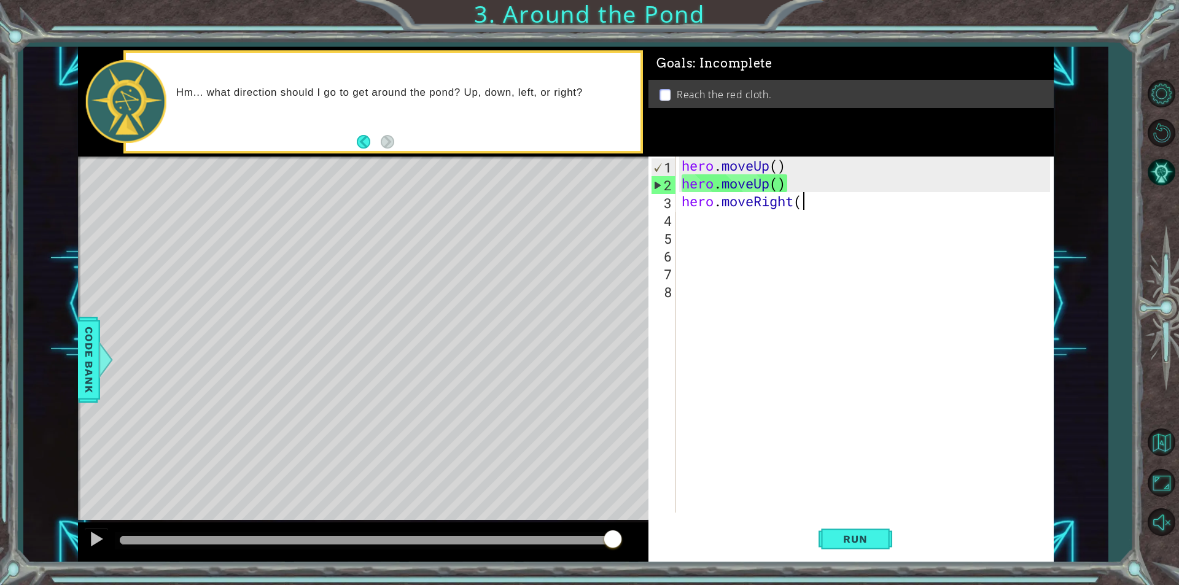
scroll to position [0, 5]
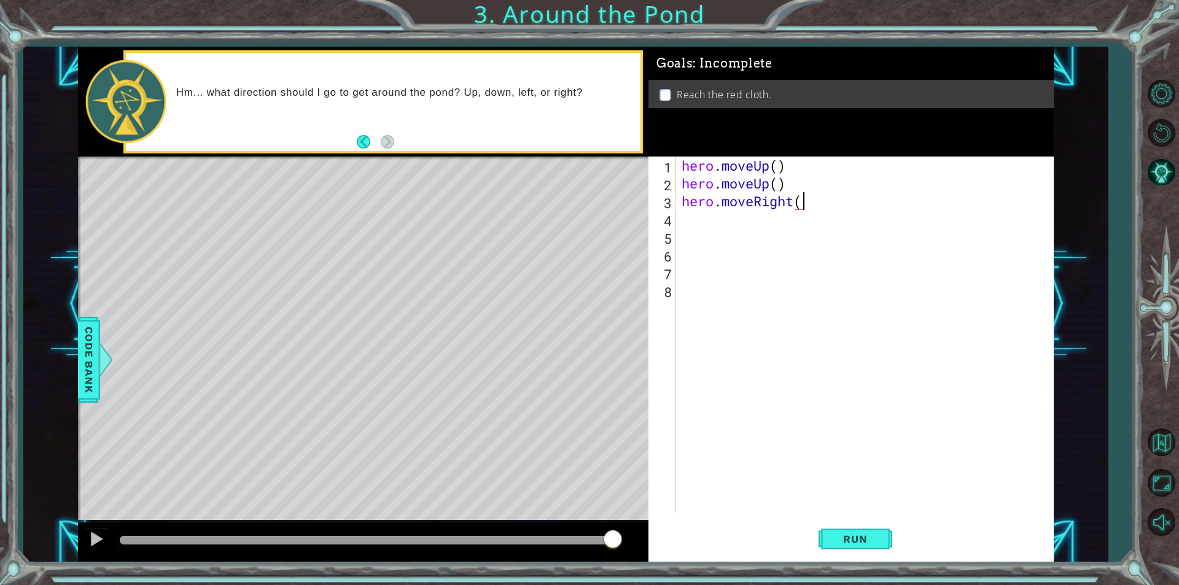
type textarea "hero.moveRight()"
click at [683, 229] on div "hero . moveUp ( ) hero . moveUp ( ) hero . moveRight ( )" at bounding box center [867, 353] width 377 height 392
click at [683, 218] on div "hero . moveUp ( ) hero . moveUp ( ) hero . moveRight ( )" at bounding box center [867, 353] width 377 height 392
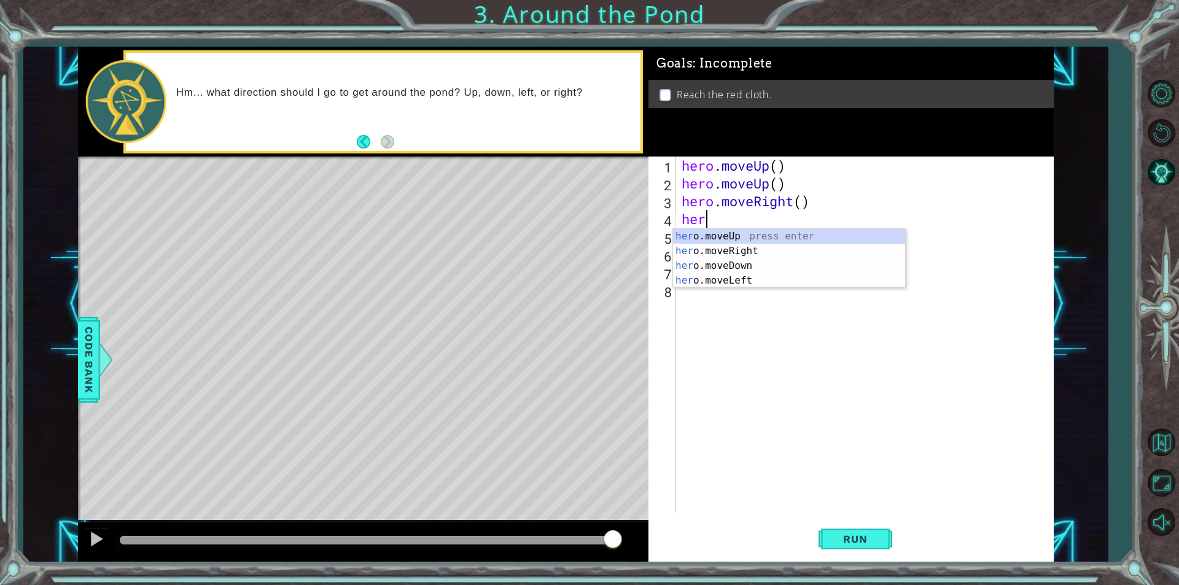
scroll to position [0, 1]
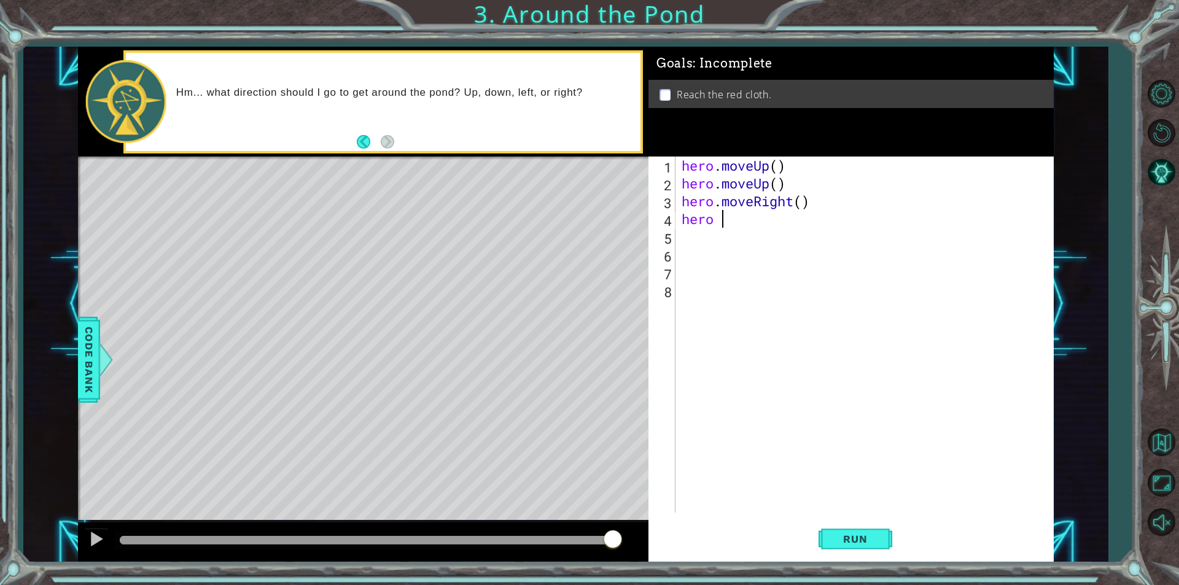
type textarea "hero"
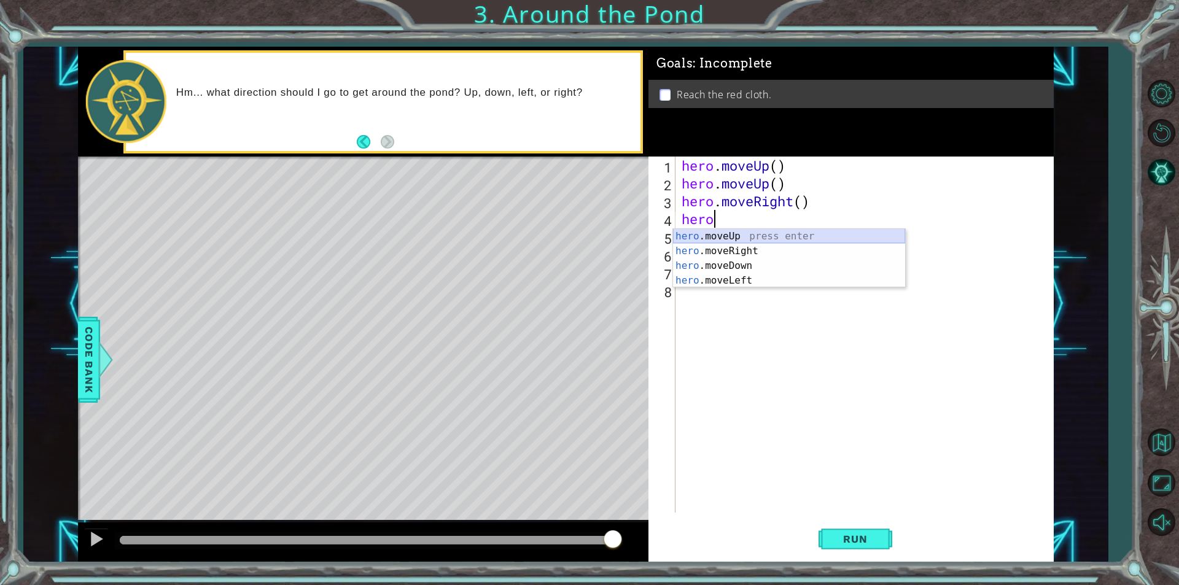
click at [697, 232] on div "hero .moveUp press enter hero .moveRight press enter hero .moveDown press enter…" at bounding box center [789, 273] width 232 height 88
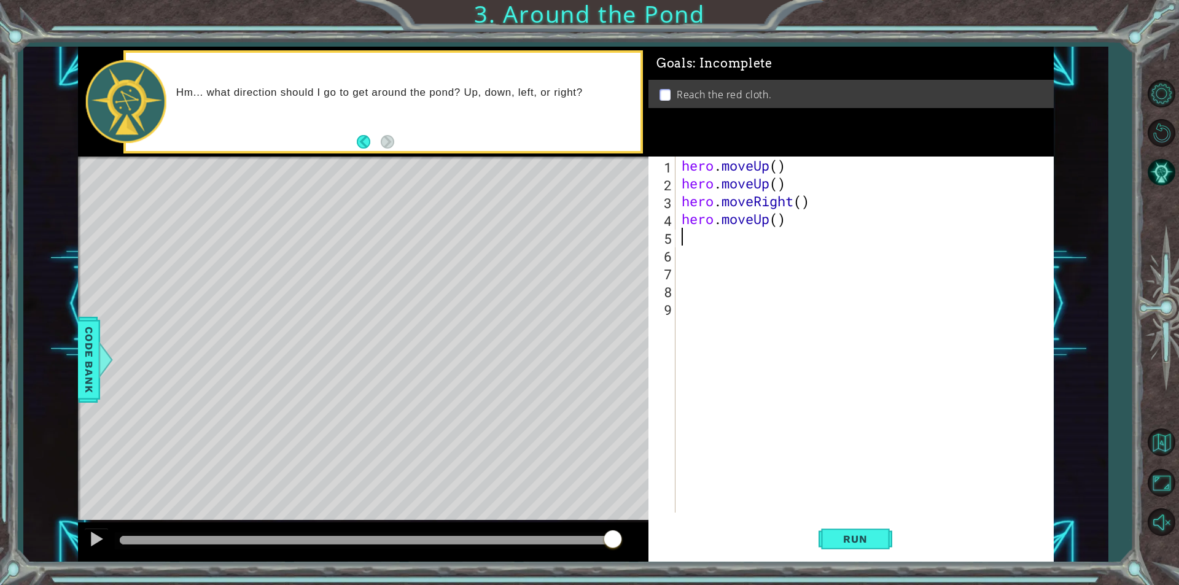
scroll to position [0, 0]
click at [851, 529] on button "Run" at bounding box center [856, 539] width 74 height 41
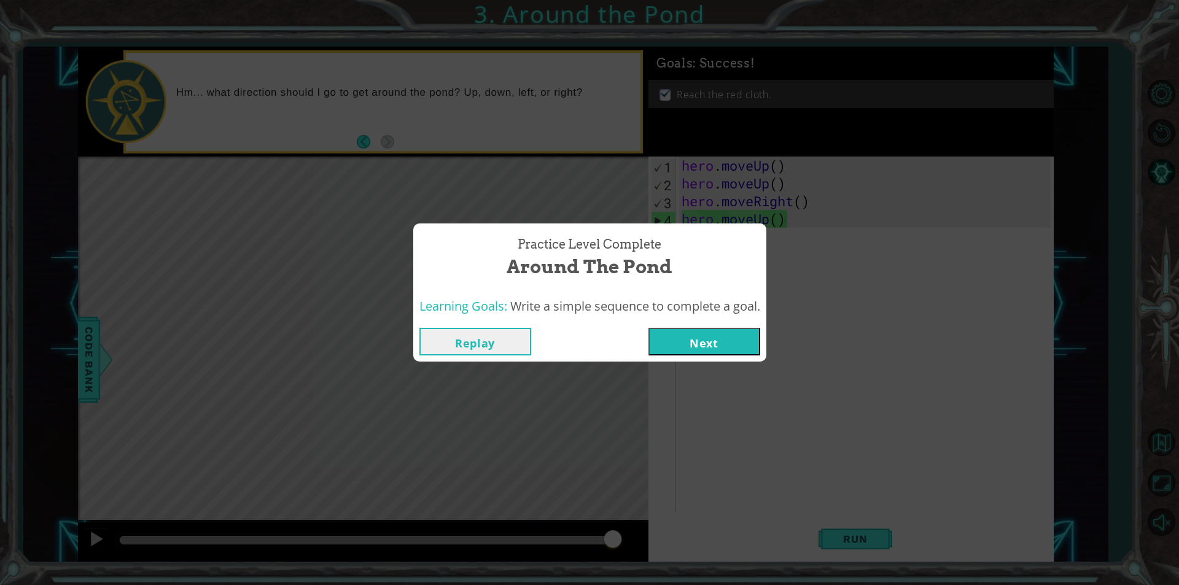
click at [734, 333] on button "Next" at bounding box center [705, 342] width 112 height 28
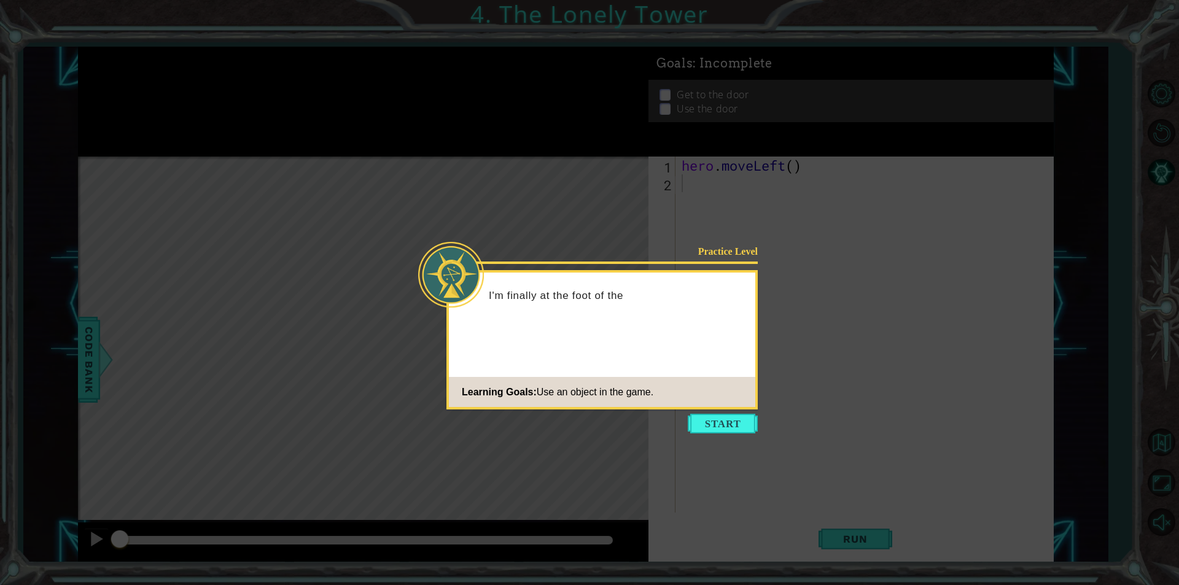
click at [723, 413] on icon at bounding box center [589, 292] width 1179 height 585
click at [726, 429] on button "Start" at bounding box center [723, 424] width 70 height 20
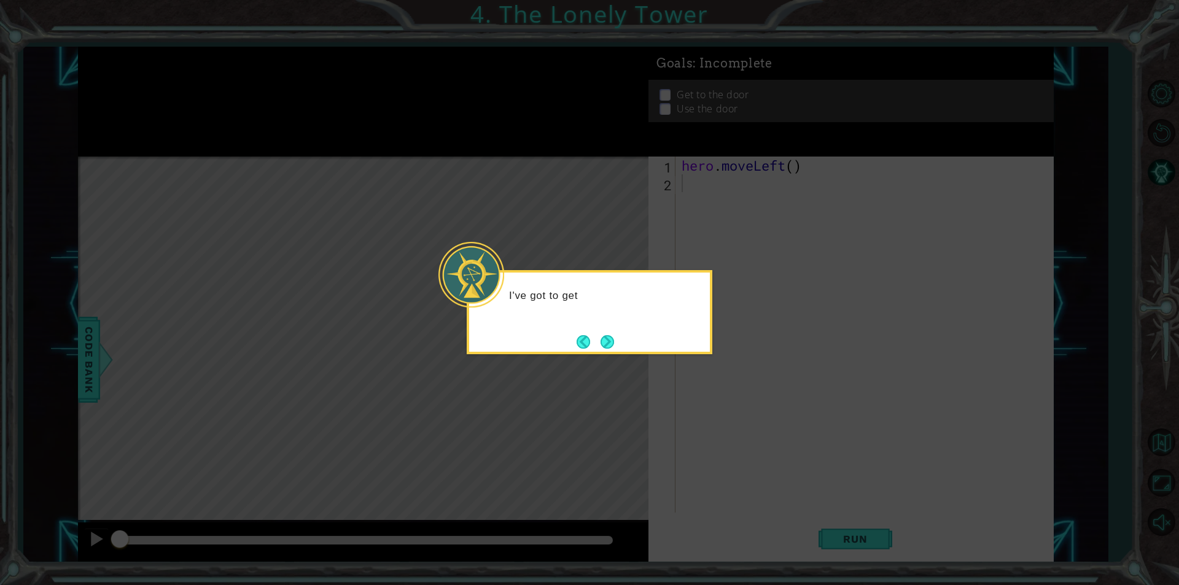
click at [711, 384] on icon at bounding box center [589, 292] width 1179 height 585
click at [604, 335] on button "Next" at bounding box center [608, 342] width 14 height 14
click at [614, 342] on button "Next" at bounding box center [608, 342] width 14 height 14
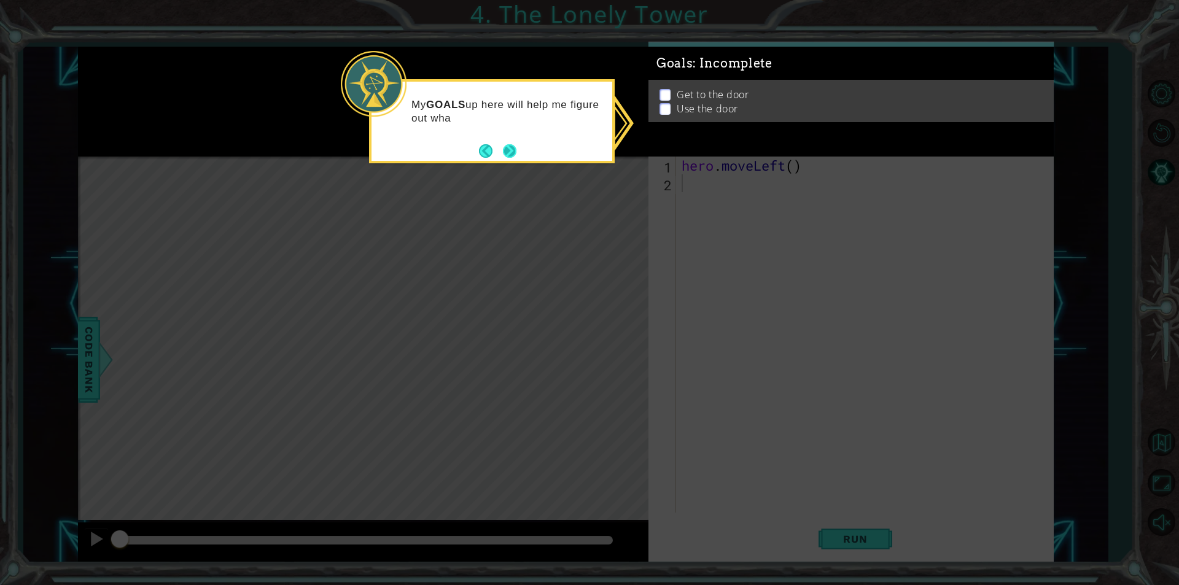
click at [516, 144] on button "Next" at bounding box center [510, 151] width 14 height 14
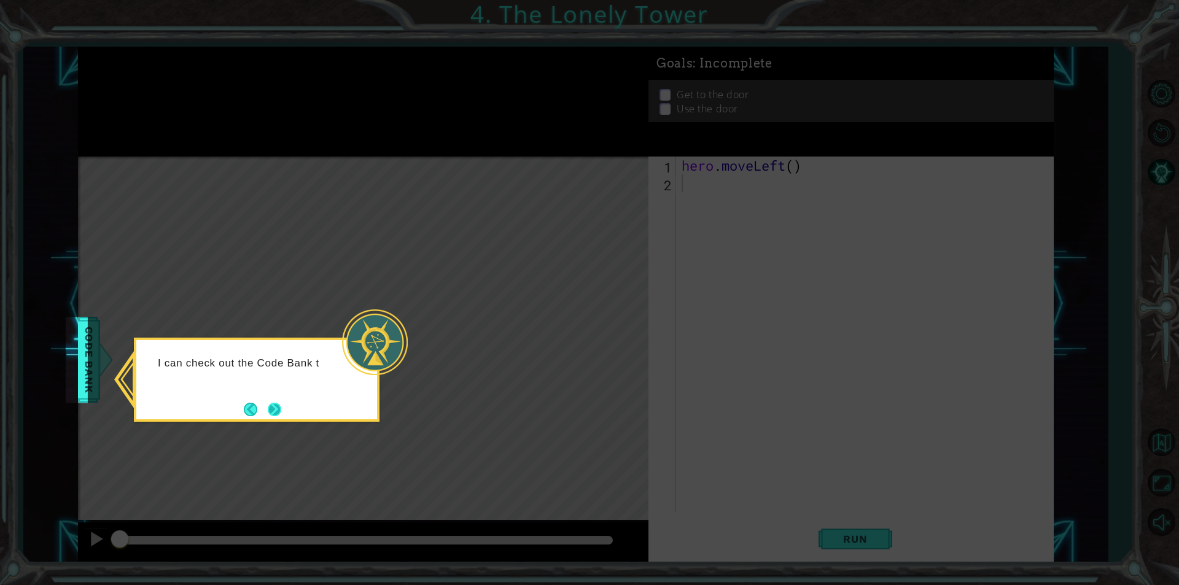
click at [274, 408] on button "Next" at bounding box center [275, 410] width 14 height 14
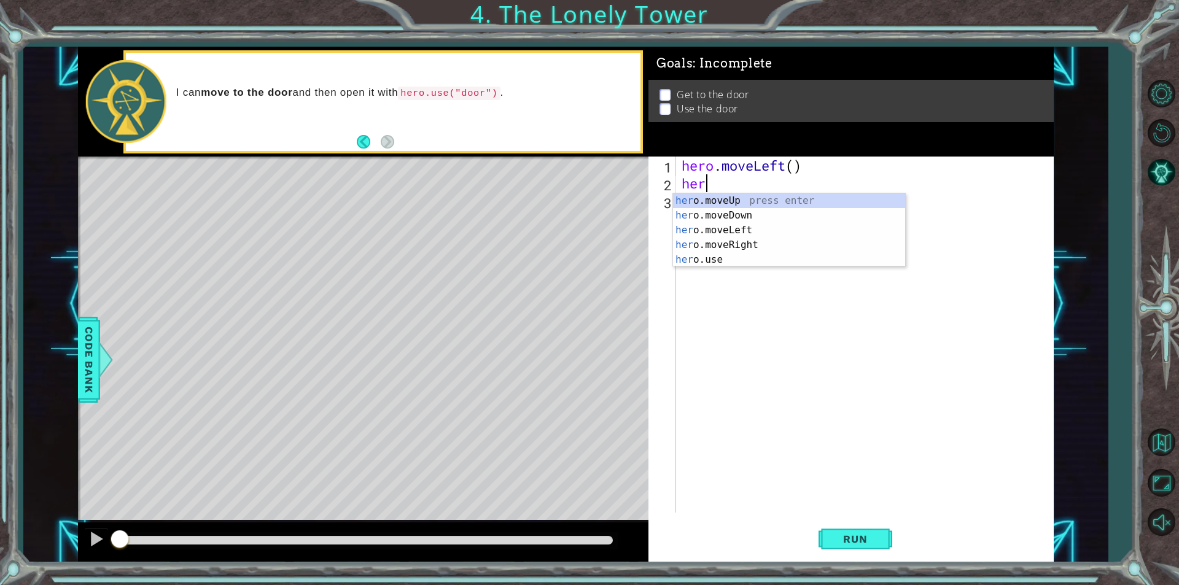
scroll to position [0, 1]
type textarea "hero"
